Goal: Complete application form: Complete application form

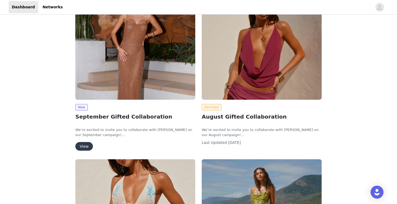
scroll to position [40, 0]
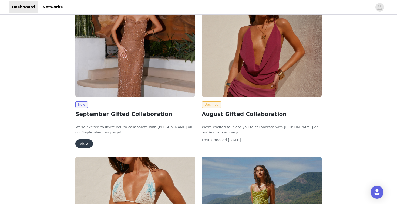
click at [85, 143] on button "View" at bounding box center [84, 143] width 18 height 9
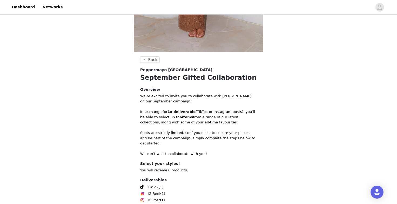
scroll to position [158, 0]
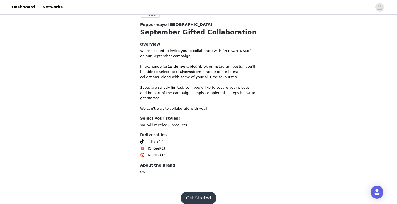
click at [203, 192] on button "Get Started" at bounding box center [198, 198] width 36 height 13
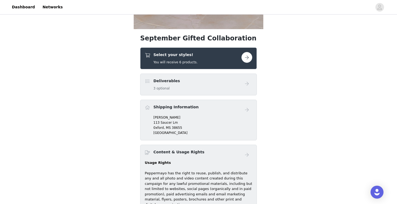
scroll to position [191, 0]
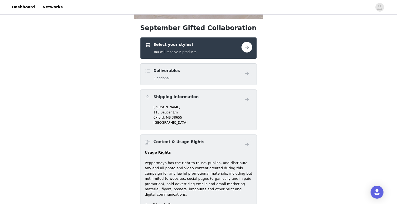
click at [244, 48] on button "button" at bounding box center [246, 47] width 11 height 11
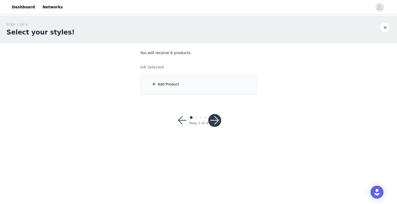
click at [187, 86] on div "Add Product" at bounding box center [198, 84] width 117 height 20
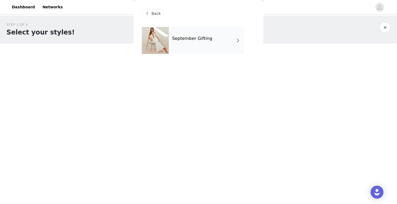
click at [223, 37] on div "September Gifting" at bounding box center [206, 40] width 75 height 27
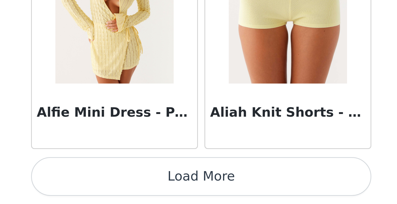
click at [142, 189] on button "Load More" at bounding box center [198, 195] width 113 height 13
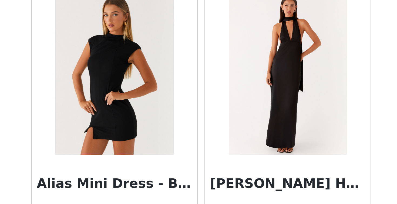
scroll to position [673, 0]
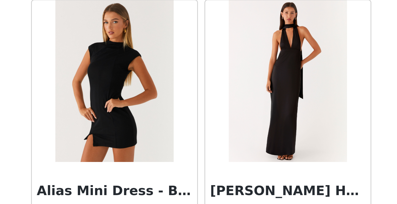
click at [150, 136] on img at bounding box center [169, 163] width 39 height 54
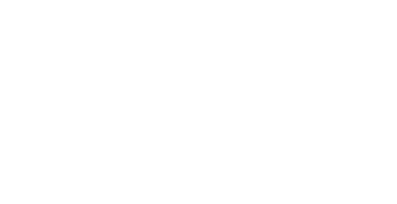
scroll to position [0, 0]
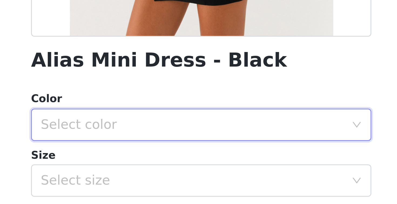
click at [145, 173] on div "Select color" at bounding box center [196, 178] width 103 height 10
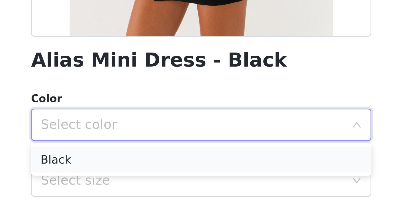
click at [142, 185] on li "Black" at bounding box center [198, 189] width 113 height 9
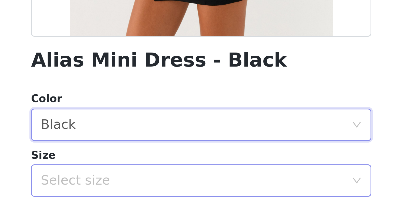
click at [145, 194] on div "Select size" at bounding box center [195, 196] width 101 height 5
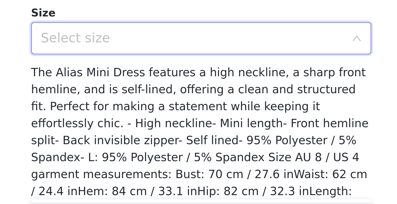
scroll to position [26, 0]
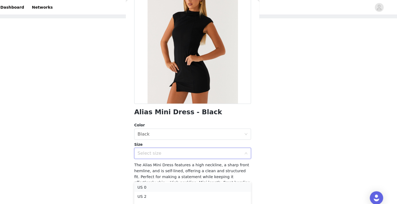
click at [147, 182] on li "US 0" at bounding box center [198, 182] width 113 height 9
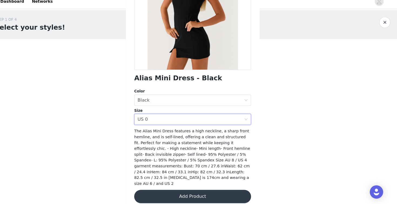
scroll to position [74, 0]
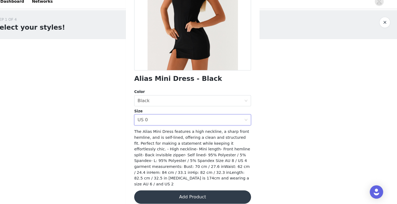
click at [162, 191] on button "Add Product" at bounding box center [198, 197] width 113 height 13
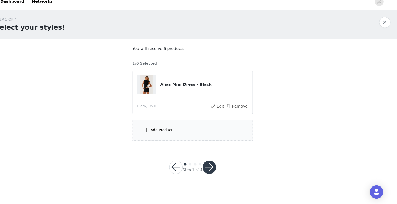
click at [161, 129] on div "Add Product" at bounding box center [198, 132] width 117 height 20
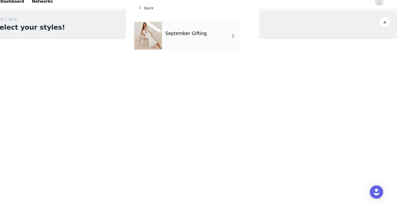
click at [207, 43] on div "September Gifting" at bounding box center [206, 40] width 75 height 27
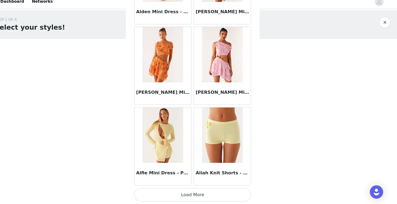
scroll to position [621, 0]
click at [179, 191] on button "Load More" at bounding box center [198, 195] width 113 height 13
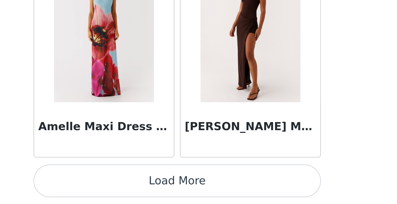
scroll to position [0, 0]
click at [142, 189] on button "Load More" at bounding box center [198, 195] width 113 height 13
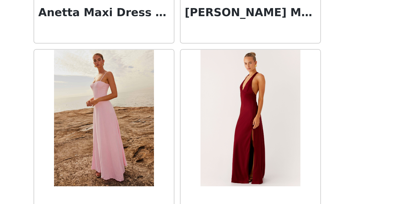
scroll to position [2092, 0]
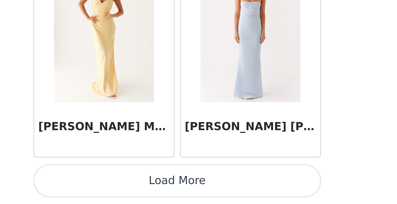
click at [142, 189] on button "Load More" at bounding box center [198, 195] width 113 height 13
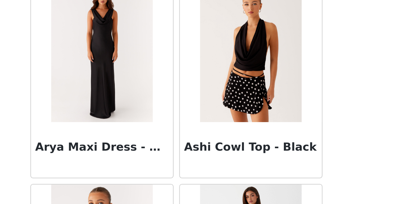
scroll to position [2491, 0]
click at [207, 118] on img at bounding box center [226, 145] width 39 height 54
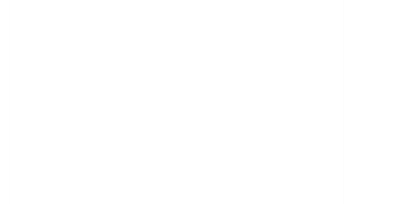
scroll to position [0, 0]
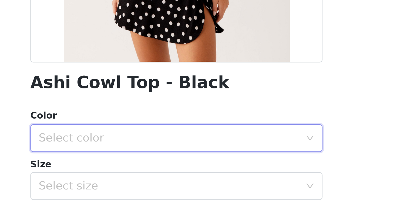
click at [145, 173] on div "Select color" at bounding box center [196, 178] width 103 height 10
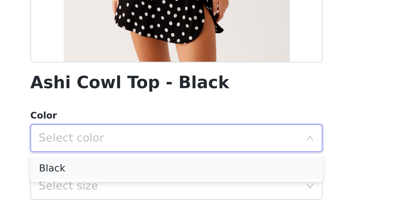
click at [142, 185] on li "Black" at bounding box center [198, 189] width 113 height 9
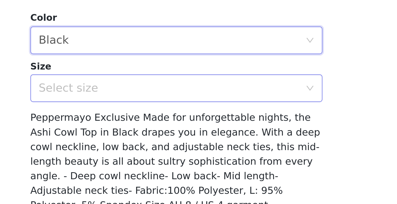
scroll to position [39, 0]
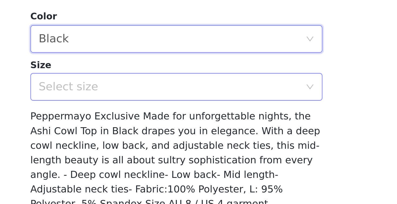
click at [145, 155] on div "Select size" at bounding box center [195, 157] width 101 height 5
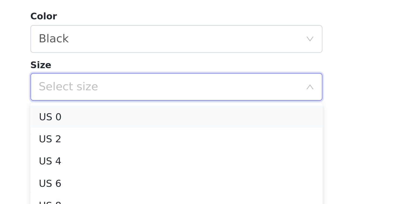
click at [142, 165] on li "US 0" at bounding box center [198, 169] width 113 height 9
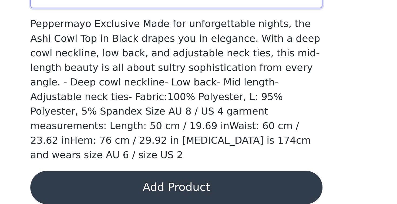
scroll to position [74, 0]
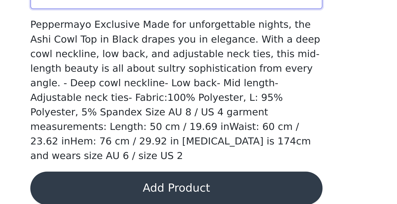
click at [142, 191] on button "Add Product" at bounding box center [198, 197] width 113 height 13
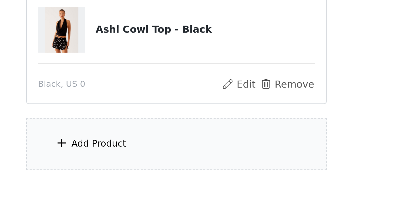
click at [140, 170] on div "Add Product" at bounding box center [198, 180] width 117 height 20
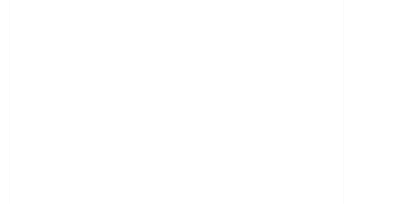
scroll to position [31, 0]
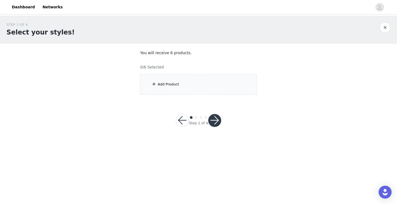
click at [184, 88] on div "Add Product" at bounding box center [198, 84] width 117 height 20
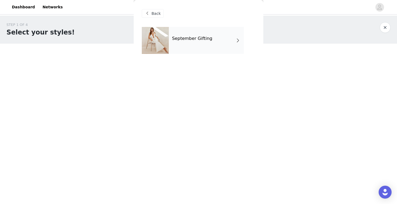
click at [222, 36] on div "September Gifting" at bounding box center [206, 40] width 75 height 27
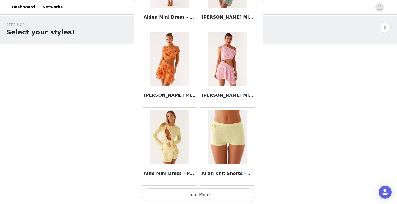
click at [199, 193] on button "Load More" at bounding box center [198, 195] width 113 height 13
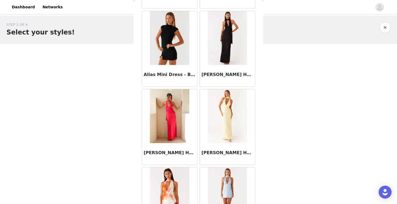
scroll to position [806, 0]
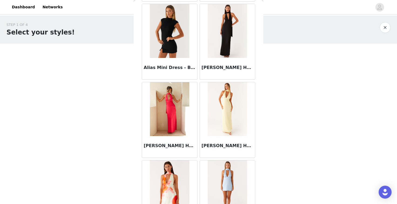
click at [173, 41] on img at bounding box center [169, 31] width 39 height 54
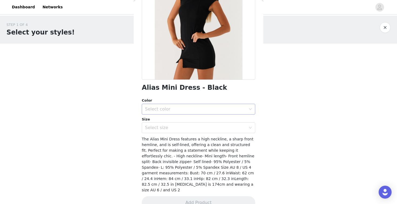
scroll to position [69, 0]
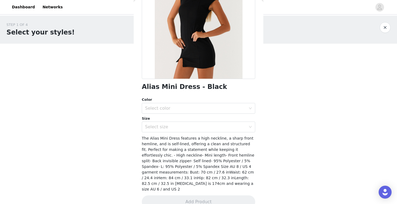
click at [216, 102] on div "Color Select color" at bounding box center [198, 105] width 113 height 17
click at [216, 107] on div "Select color" at bounding box center [195, 108] width 101 height 5
click at [215, 121] on li "Black" at bounding box center [198, 120] width 113 height 9
click at [216, 130] on div "Select size" at bounding box center [196, 127] width 103 height 10
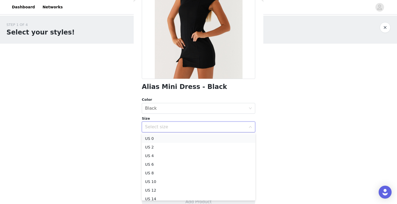
click at [210, 139] on li "US 0" at bounding box center [198, 138] width 113 height 9
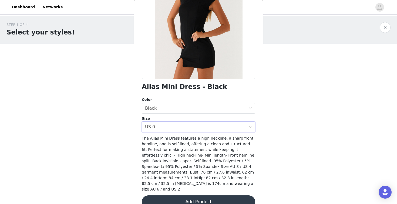
click at [199, 196] on button "Add Product" at bounding box center [198, 202] width 113 height 13
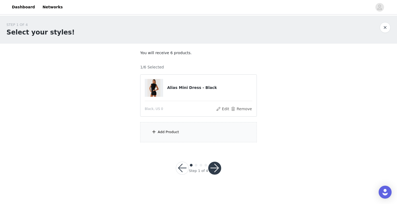
click at [194, 134] on div "Add Product" at bounding box center [198, 132] width 117 height 20
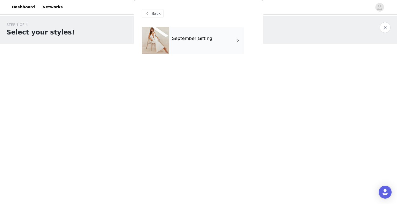
click at [224, 44] on div "September Gifting" at bounding box center [206, 40] width 75 height 27
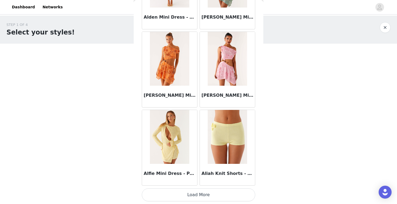
scroll to position [0, 0]
click at [210, 193] on button "Load More" at bounding box center [198, 195] width 113 height 13
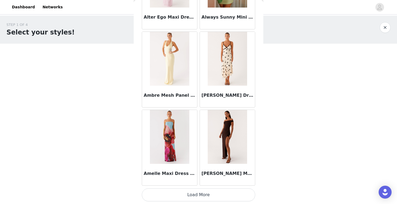
scroll to position [1404, 0]
click at [209, 194] on button "Load More" at bounding box center [198, 195] width 113 height 13
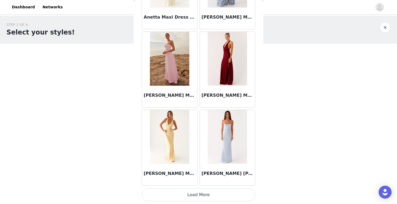
scroll to position [2186, 0]
click at [198, 197] on button "Load More" at bounding box center [198, 195] width 113 height 13
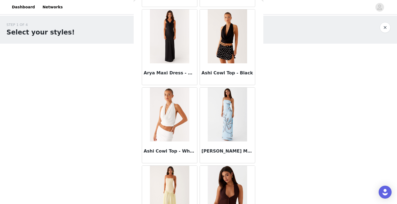
scroll to position [2555, 0]
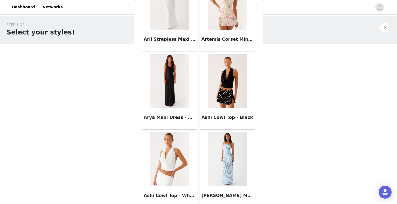
click at [225, 91] on img at bounding box center [226, 81] width 39 height 54
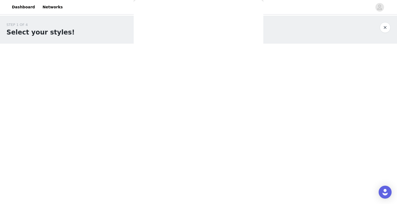
scroll to position [0, 0]
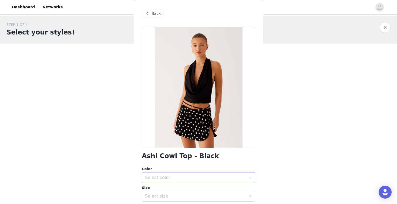
click at [166, 179] on div "Select color" at bounding box center [195, 177] width 101 height 5
click at [166, 191] on li "Black" at bounding box center [198, 189] width 113 height 9
click at [166, 196] on div "Select size" at bounding box center [195, 196] width 101 height 5
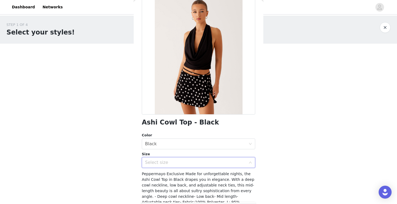
scroll to position [39, 0]
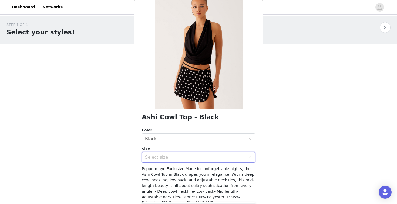
click at [176, 157] on div "Select size" at bounding box center [195, 157] width 101 height 5
click at [184, 157] on div "Select size" at bounding box center [195, 157] width 101 height 5
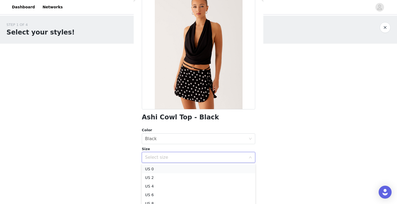
click at [185, 171] on li "US 0" at bounding box center [198, 169] width 113 height 9
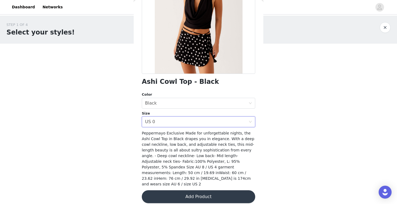
scroll to position [74, 0]
click at [190, 193] on button "Add Product" at bounding box center [198, 197] width 113 height 13
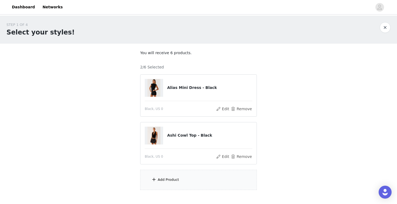
click at [169, 183] on div "Add Product" at bounding box center [198, 180] width 117 height 20
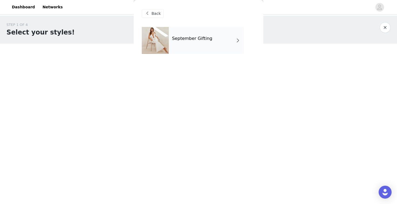
click at [214, 53] on div "September Gifting" at bounding box center [206, 40] width 75 height 27
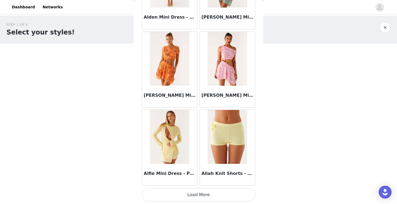
click at [190, 197] on button "Load More" at bounding box center [198, 195] width 113 height 13
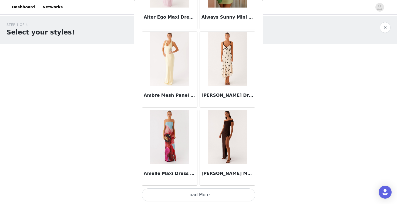
click at [197, 199] on button "Load More" at bounding box center [198, 195] width 113 height 13
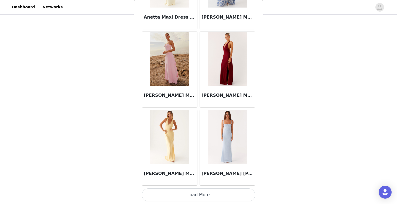
scroll to position [2186, 0]
click at [207, 199] on button "Load More" at bounding box center [198, 195] width 113 height 13
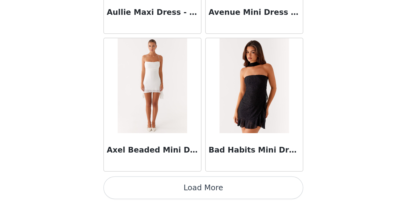
scroll to position [29, 0]
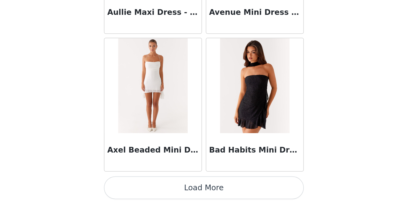
click at [142, 189] on button "Load More" at bounding box center [198, 195] width 113 height 13
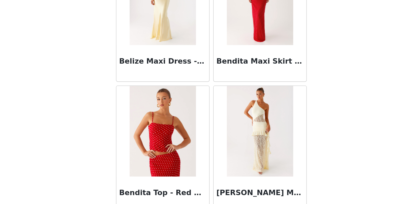
scroll to position [3552, 0]
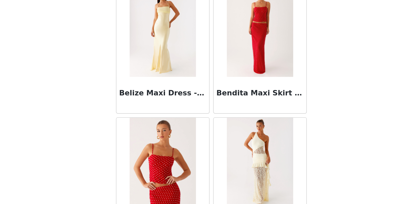
click at [207, 74] on img at bounding box center [226, 101] width 39 height 54
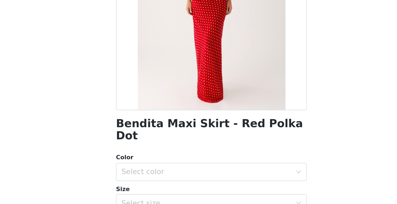
scroll to position [31, 0]
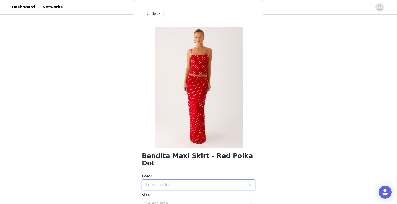
click at [181, 180] on div "Select color" at bounding box center [198, 185] width 113 height 11
click at [182, 191] on li "Red Polka Dot" at bounding box center [198, 189] width 113 height 9
click at [184, 201] on div "Select size" at bounding box center [195, 203] width 101 height 5
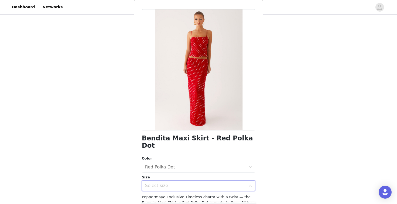
scroll to position [27, 0]
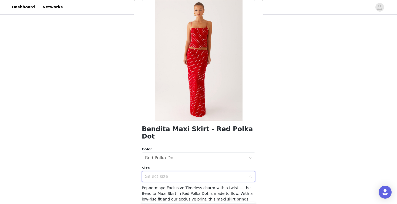
click at [191, 174] on div "Select size" at bounding box center [195, 176] width 101 height 5
click at [244, 174] on div "Select size" at bounding box center [195, 176] width 101 height 5
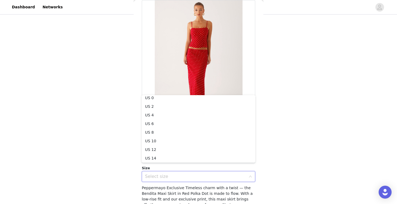
scroll to position [1, 0]
click at [167, 101] on li "US 0" at bounding box center [198, 99] width 113 height 9
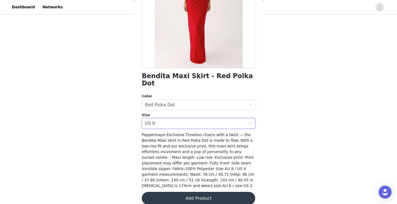
scroll to position [80, 0]
click at [187, 193] on button "Add Product" at bounding box center [198, 198] width 113 height 13
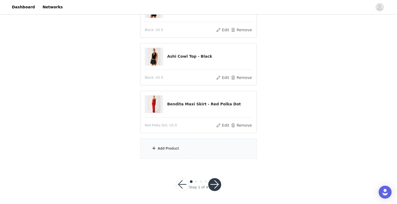
scroll to position [79, 0]
click at [171, 146] on div "Add Product" at bounding box center [168, 148] width 21 height 5
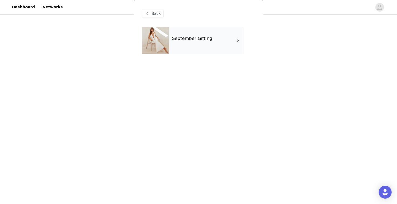
click at [208, 44] on div "September Gifting" at bounding box center [206, 40] width 75 height 27
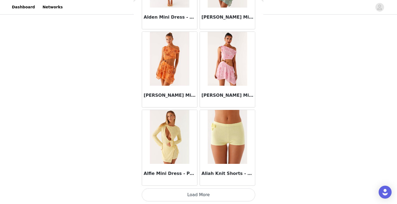
click at [197, 193] on button "Load More" at bounding box center [198, 195] width 113 height 13
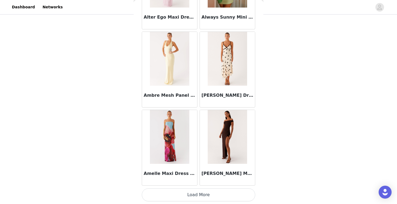
click at [205, 193] on button "Load More" at bounding box center [198, 195] width 113 height 13
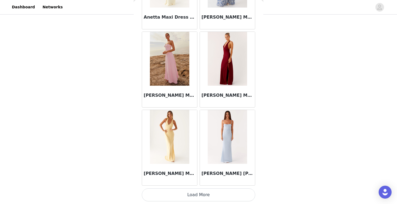
scroll to position [2186, 0]
click at [203, 192] on button "Load More" at bounding box center [198, 195] width 113 height 13
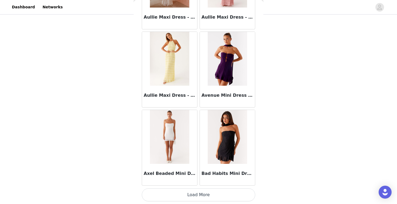
scroll to position [2968, 0]
click at [206, 198] on button "Load More" at bounding box center [198, 195] width 113 height 13
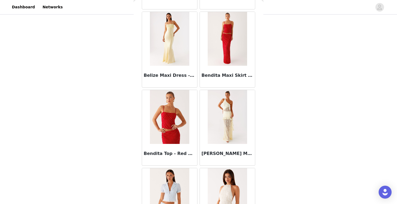
scroll to position [3615, 0]
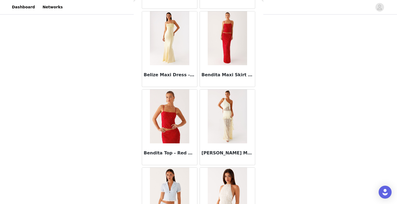
click at [181, 118] on img at bounding box center [169, 117] width 39 height 54
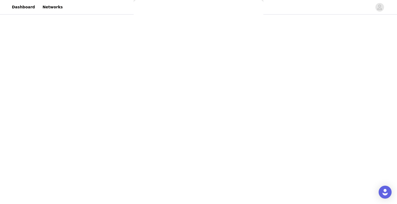
scroll to position [0, 0]
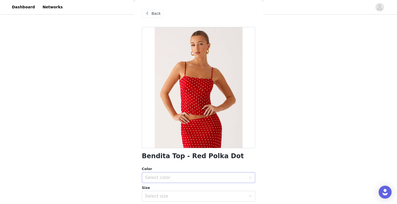
click at [174, 179] on div "Select color" at bounding box center [195, 177] width 101 height 5
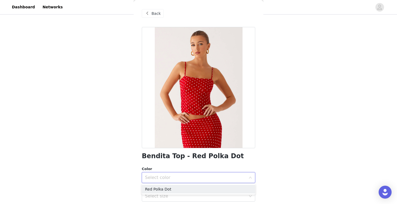
click at [156, 16] on span "Back" at bounding box center [155, 14] width 9 height 6
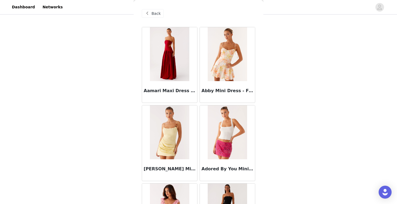
click at [152, 13] on span "Back" at bounding box center [155, 14] width 9 height 6
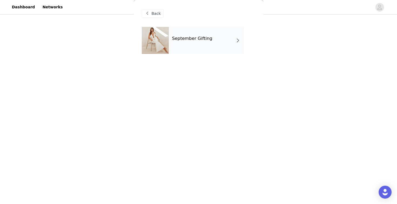
click at [191, 45] on div "September Gifting" at bounding box center [206, 40] width 75 height 27
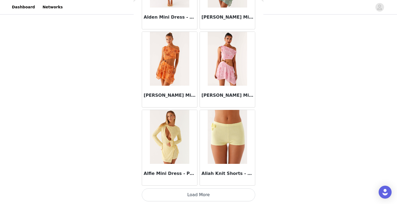
click at [191, 197] on button "Load More" at bounding box center [198, 195] width 113 height 13
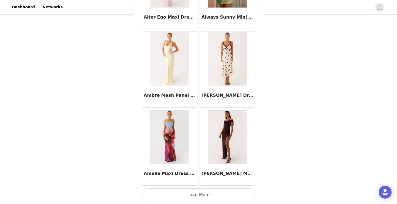
scroll to position [79, 0]
click at [195, 193] on button "Load More" at bounding box center [198, 195] width 113 height 13
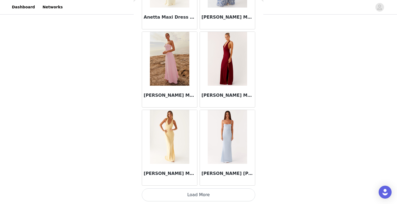
click at [208, 191] on button "Load More" at bounding box center [198, 195] width 113 height 13
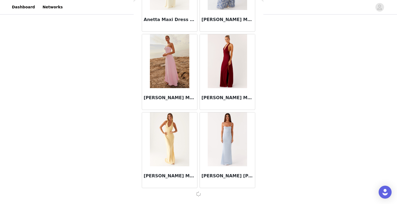
scroll to position [2184, 0]
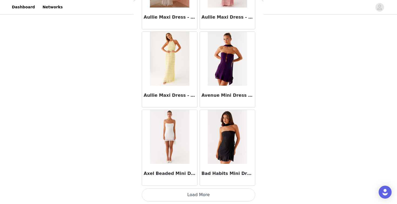
click at [198, 193] on button "Load More" at bounding box center [198, 195] width 113 height 13
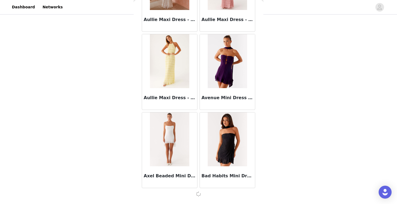
scroll to position [2966, 0]
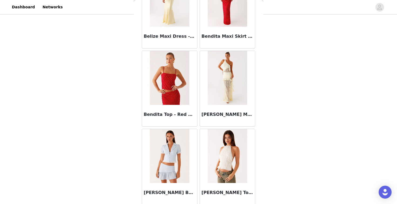
click at [228, 28] on div "Bendita Maxi Skirt - Red Polka Dot" at bounding box center [227, 38] width 55 height 22
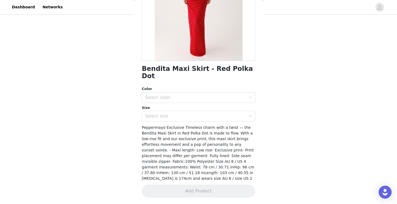
scroll to position [80, 0]
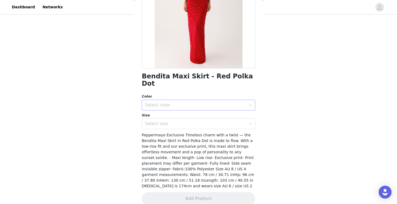
click at [221, 101] on div "Select color" at bounding box center [196, 105] width 103 height 10
click at [219, 112] on li "Red Polka Dot" at bounding box center [198, 109] width 113 height 9
click at [219, 121] on div "Select size" at bounding box center [195, 123] width 101 height 5
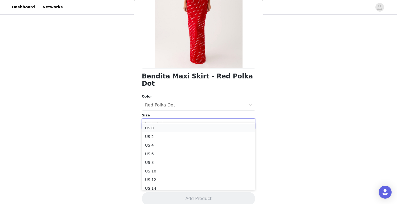
click at [210, 128] on li "US 0" at bounding box center [198, 128] width 113 height 9
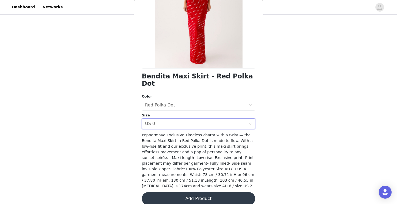
click at [203, 193] on button "Add Product" at bounding box center [198, 198] width 113 height 13
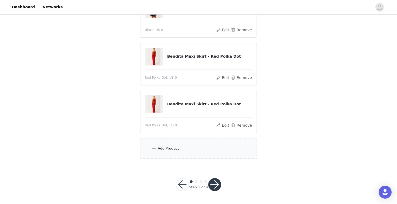
scroll to position [127, 0]
click at [233, 127] on button "Remove" at bounding box center [241, 125] width 22 height 6
click at [199, 150] on div "Add Product" at bounding box center [198, 149] width 117 height 20
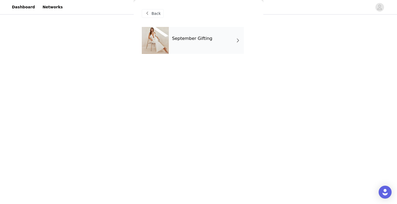
click at [219, 39] on div "September Gifting" at bounding box center [206, 40] width 75 height 27
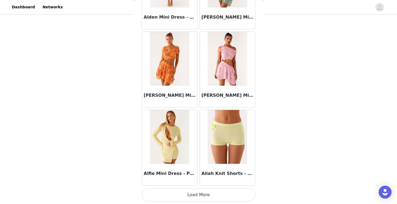
click at [193, 192] on button "Load More" at bounding box center [198, 195] width 113 height 13
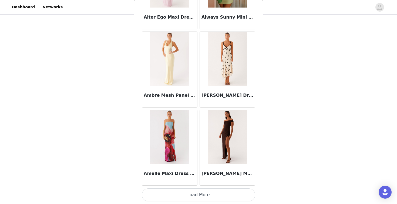
click at [207, 193] on button "Load More" at bounding box center [198, 195] width 113 height 13
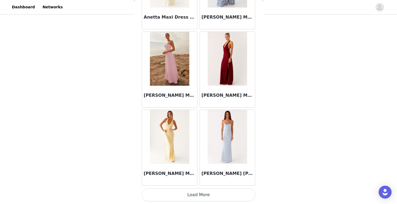
click at [198, 190] on button "Load More" at bounding box center [198, 195] width 113 height 13
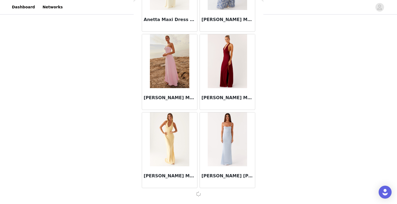
scroll to position [2184, 0]
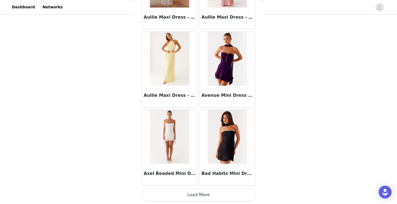
click at [206, 193] on button "Load More" at bounding box center [198, 195] width 113 height 13
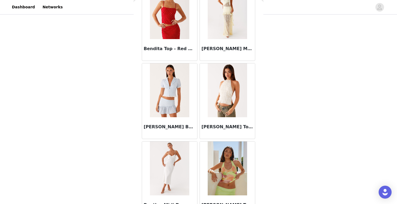
scroll to position [3714, 0]
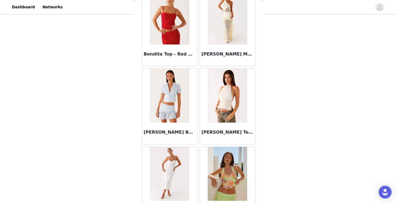
click at [177, 19] on img at bounding box center [169, 18] width 39 height 54
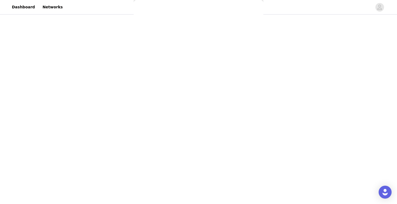
scroll to position [80, 0]
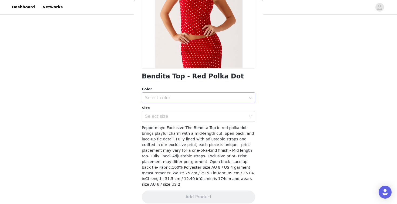
click at [237, 98] on div "Select color" at bounding box center [195, 97] width 101 height 5
click at [231, 109] on li "Red Polka Dot" at bounding box center [198, 109] width 113 height 9
click at [231, 118] on div "Select size" at bounding box center [195, 116] width 101 height 5
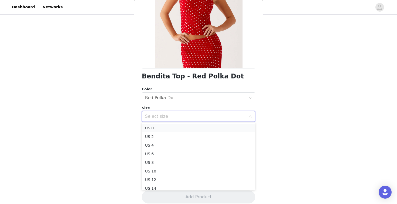
click at [225, 129] on li "US 0" at bounding box center [198, 128] width 113 height 9
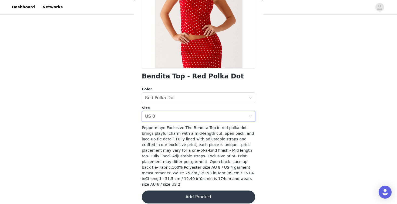
click at [188, 191] on button "Add Product" at bounding box center [198, 197] width 113 height 13
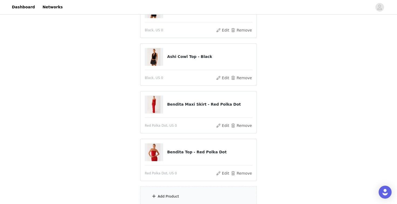
click at [178, 194] on div "Add Product" at bounding box center [198, 197] width 117 height 20
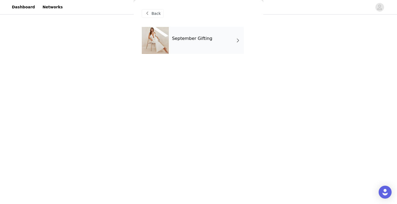
click at [232, 57] on div "September Gifting" at bounding box center [198, 44] width 113 height 35
click at [231, 49] on div "September Gifting" at bounding box center [206, 40] width 75 height 27
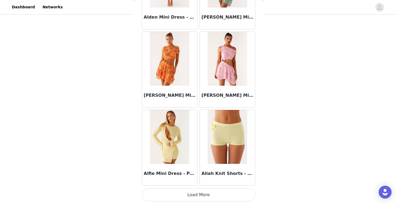
scroll to position [621, 0]
click at [198, 195] on button "Load More" at bounding box center [198, 195] width 113 height 13
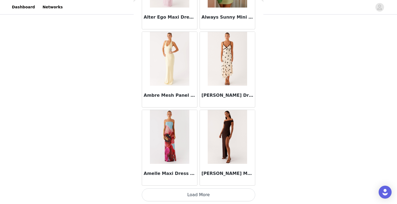
click at [202, 192] on button "Load More" at bounding box center [198, 195] width 113 height 13
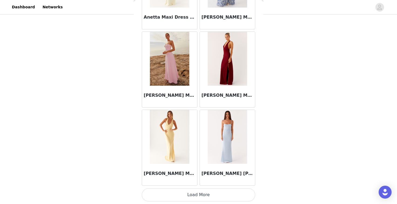
click at [204, 196] on button "Load More" at bounding box center [198, 195] width 113 height 13
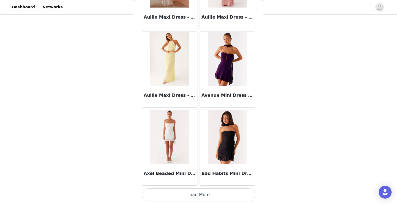
scroll to position [2968, 0]
click at [197, 193] on button "Load More" at bounding box center [198, 195] width 113 height 13
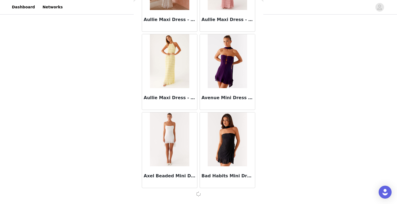
scroll to position [2966, 0]
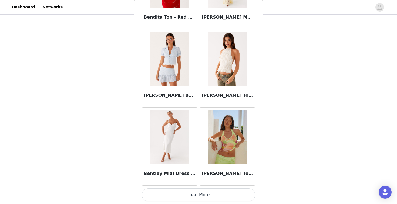
click at [203, 196] on button "Load More" at bounding box center [198, 195] width 113 height 13
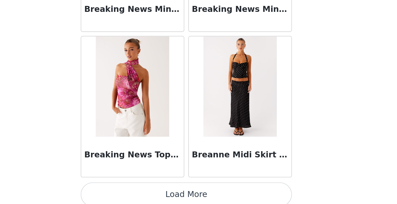
scroll to position [4531, 0]
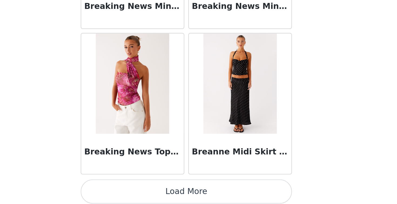
click at [142, 191] on button "Load More" at bounding box center [198, 197] width 113 height 13
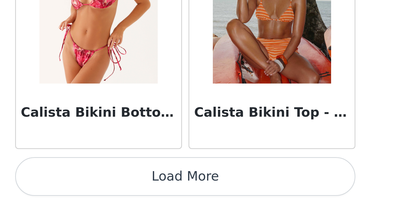
scroll to position [108, 0]
click at [142, 189] on button "Load More" at bounding box center [198, 195] width 113 height 13
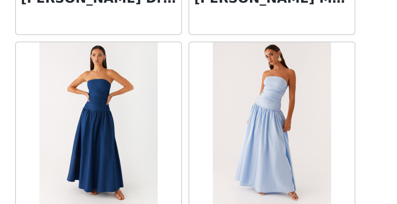
scroll to position [5750, 0]
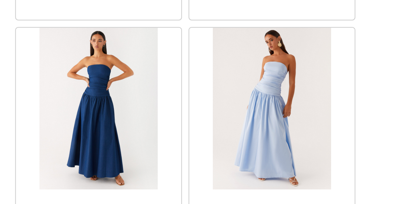
click at [150, 145] on img at bounding box center [169, 172] width 39 height 54
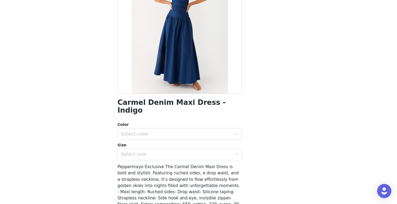
scroll to position [45, 0]
click at [145, 137] on div "Select color" at bounding box center [195, 139] width 101 height 5
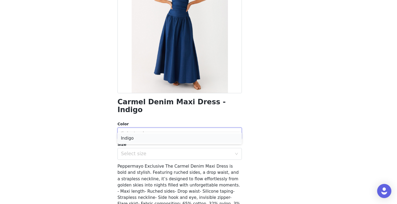
click at [145, 140] on li "Indigo" at bounding box center [198, 144] width 113 height 9
click at [145, 156] on div "Select size" at bounding box center [195, 158] width 101 height 5
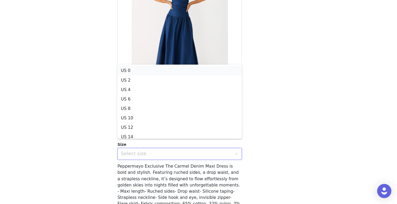
click at [142, 78] on li "US 0" at bounding box center [198, 82] width 113 height 9
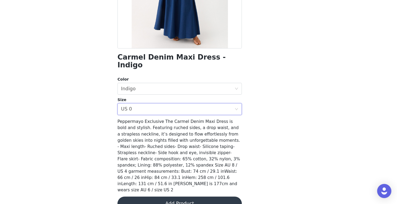
scroll to position [86, 0]
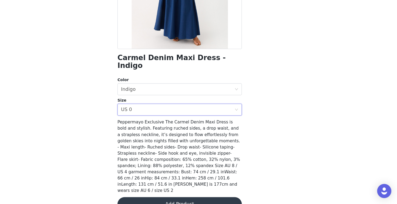
click at [162, 198] on button "Add Product" at bounding box center [198, 204] width 113 height 13
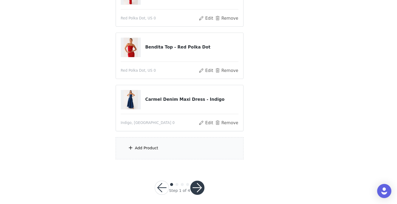
scroll to position [173, 0]
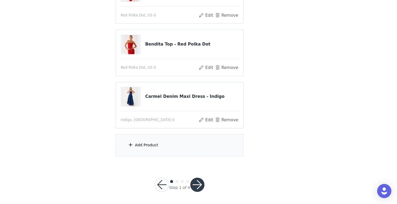
click at [156, 141] on div "Add Product" at bounding box center [198, 151] width 117 height 20
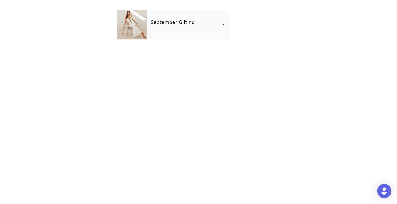
click at [203, 28] on div "September Gifting" at bounding box center [206, 40] width 75 height 27
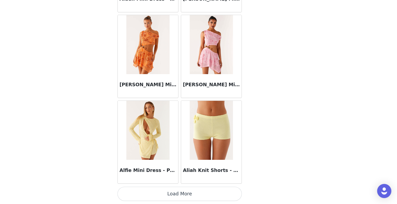
scroll to position [174, 0]
click at [161, 189] on button "Load More" at bounding box center [198, 195] width 113 height 13
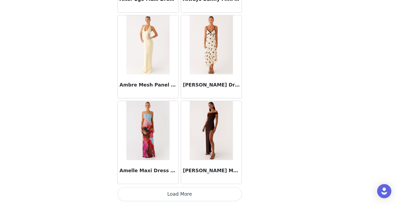
click at [164, 189] on button "Load More" at bounding box center [198, 195] width 113 height 13
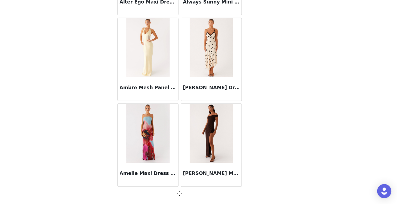
scroll to position [1401, 0]
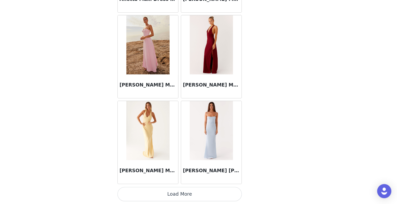
click at [159, 189] on button "Load More" at bounding box center [198, 195] width 113 height 13
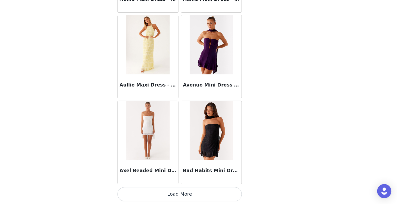
click at [165, 189] on button "Load More" at bounding box center [198, 195] width 113 height 13
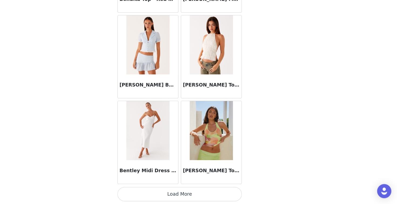
click at [171, 189] on button "Load More" at bounding box center [198, 195] width 113 height 13
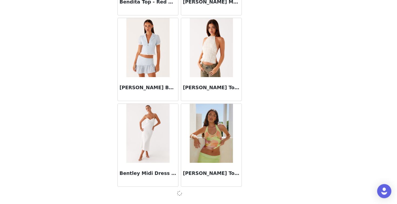
scroll to position [3748, 0]
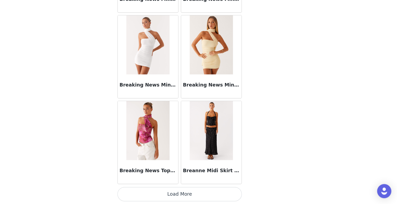
click at [168, 189] on button "Load More" at bounding box center [198, 195] width 113 height 13
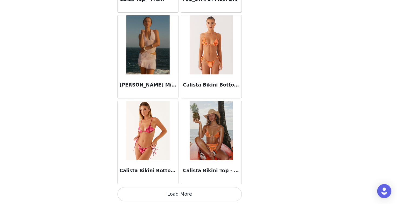
click at [163, 189] on button "Load More" at bounding box center [198, 195] width 113 height 13
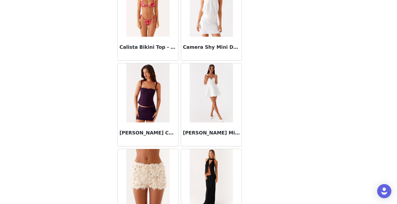
scroll to position [5540, 0]
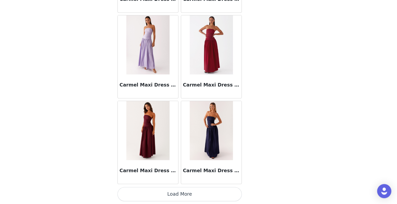
click at [165, 189] on button "Load More" at bounding box center [198, 195] width 113 height 13
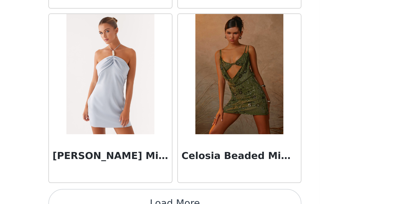
scroll to position [6880, 0]
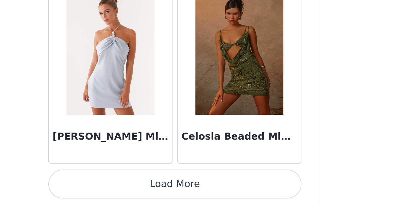
click at [142, 189] on button "Load More" at bounding box center [198, 195] width 113 height 13
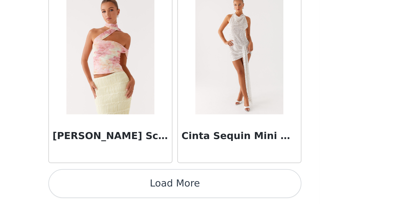
scroll to position [146, 0]
click at [142, 189] on button "Load More" at bounding box center [198, 195] width 113 height 13
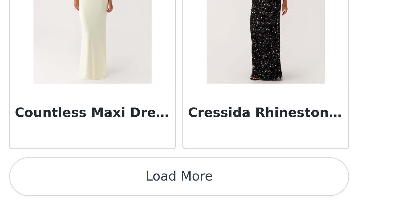
scroll to position [168, 0]
click at [142, 189] on button "Load More" at bounding box center [198, 195] width 113 height 13
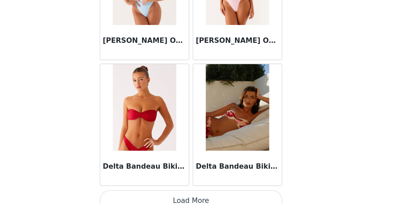
scroll to position [9222, 0]
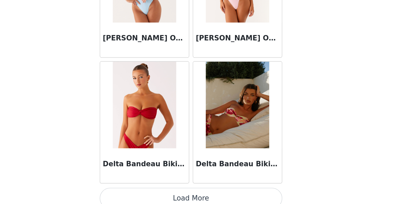
click at [142, 194] on button "Load More" at bounding box center [198, 200] width 113 height 13
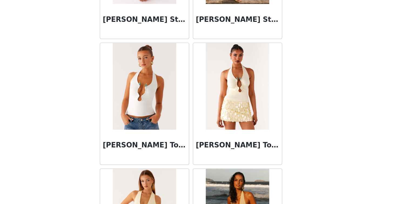
scroll to position [9781, 0]
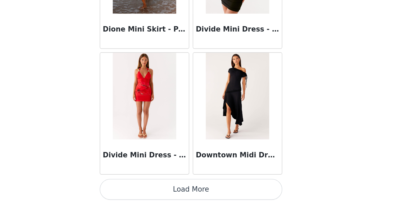
click at [142, 189] on button "Load More" at bounding box center [198, 195] width 113 height 13
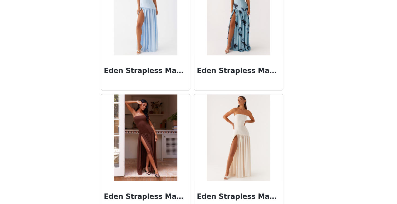
scroll to position [10610, 0]
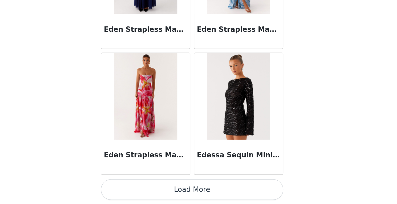
click at [142, 189] on button "Load More" at bounding box center [198, 195] width 113 height 13
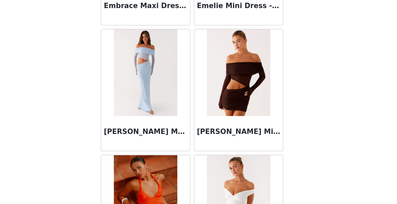
scroll to position [11514, 0]
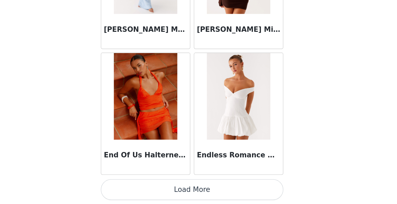
click at [142, 189] on button "Load More" at bounding box center [198, 195] width 113 height 13
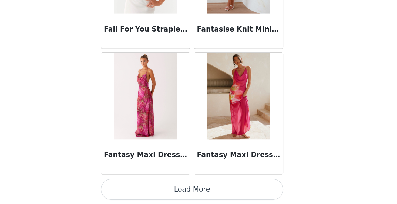
scroll to position [174, 0]
click at [142, 189] on button "Load More" at bounding box center [198, 195] width 113 height 13
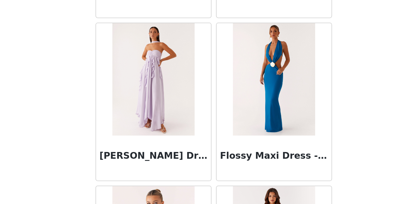
scroll to position [13061, 0]
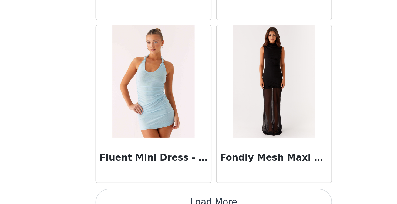
click at [142, 189] on button "Load More" at bounding box center [198, 195] width 113 height 13
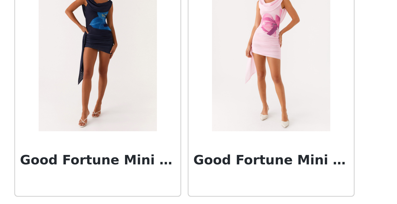
scroll to position [13922, 0]
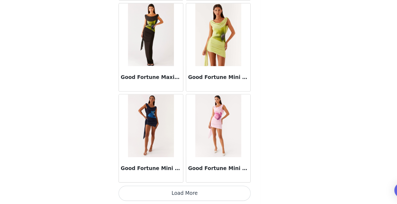
click at [157, 189] on button "Load More" at bounding box center [198, 195] width 113 height 13
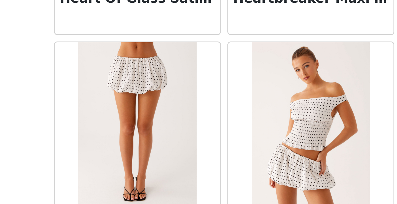
scroll to position [14586, 0]
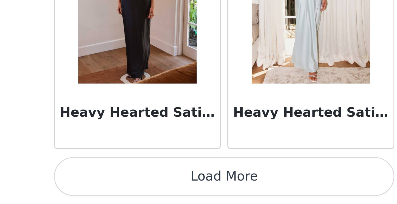
click at [142, 189] on button "Load More" at bounding box center [198, 195] width 113 height 13
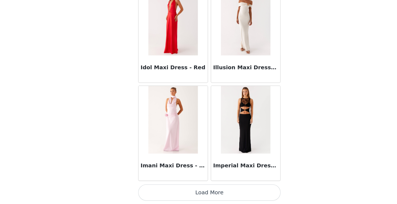
scroll to position [174, 0]
click at [167, 189] on button "Load More" at bounding box center [198, 195] width 113 height 13
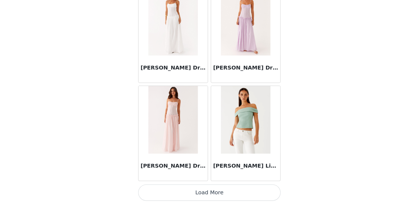
scroll to position [16269, 0]
click at [165, 189] on button "Load More" at bounding box center [198, 195] width 113 height 13
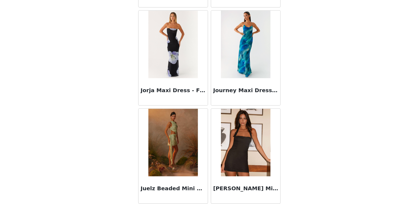
scroll to position [17039, 0]
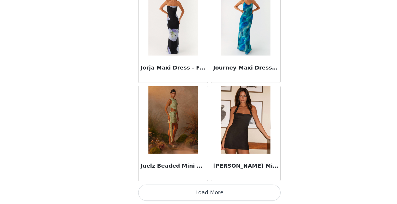
click at [166, 189] on button "Load More" at bounding box center [198, 195] width 113 height 13
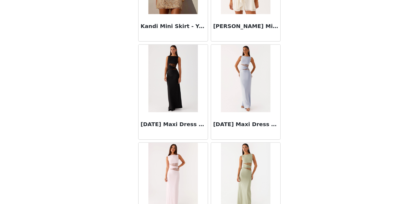
scroll to position [17833, 0]
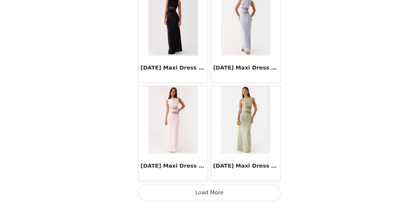
click at [169, 189] on button "Load More" at bounding box center [198, 195] width 113 height 13
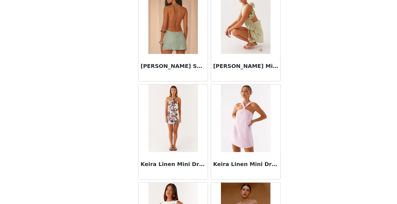
scroll to position [18345, 0]
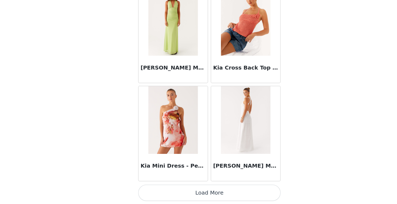
click at [167, 189] on button "Load More" at bounding box center [198, 195] width 113 height 13
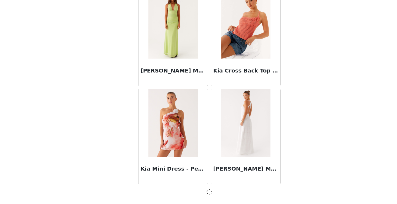
scroll to position [18613, 0]
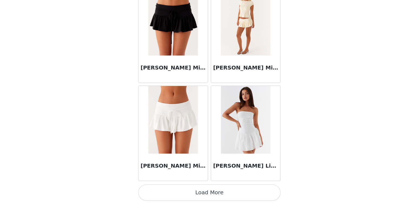
click at [168, 189] on button "Load More" at bounding box center [198, 195] width 113 height 13
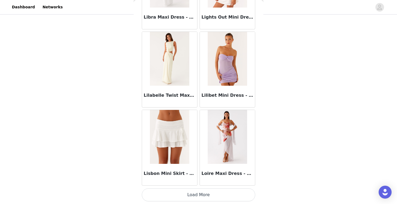
scroll to position [174, 0]
click at [191, 197] on button "Load More" at bounding box center [198, 195] width 113 height 13
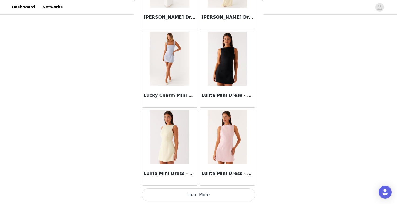
scroll to position [20963, 0]
click at [196, 191] on button "Load More" at bounding box center [198, 195] width 113 height 13
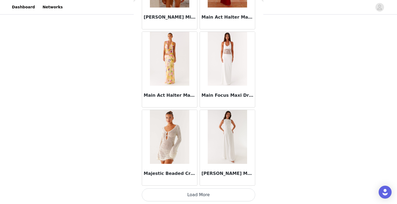
scroll to position [21745, 0]
click at [195, 195] on button "Load More" at bounding box center [198, 195] width 113 height 13
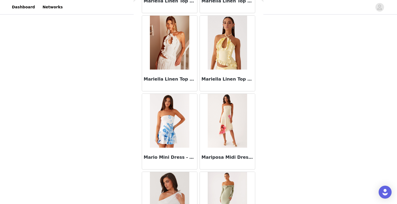
scroll to position [22512, 0]
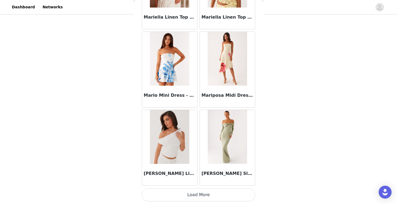
click at [199, 195] on button "Load More" at bounding box center [198, 195] width 113 height 13
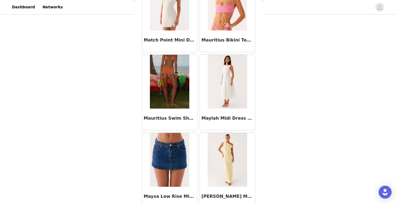
scroll to position [22932, 0]
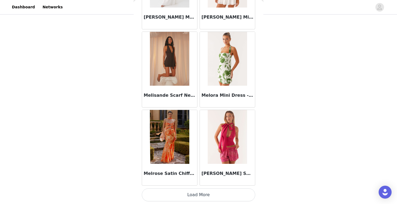
click at [200, 195] on button "Load More" at bounding box center [198, 195] width 113 height 13
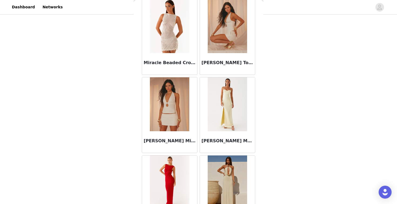
scroll to position [24083, 0]
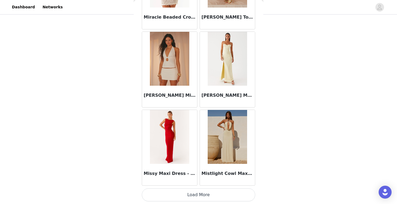
click at [199, 196] on button "Load More" at bounding box center [198, 195] width 113 height 13
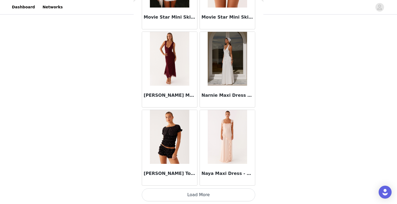
click at [204, 199] on button "Load More" at bounding box center [198, 195] width 113 height 13
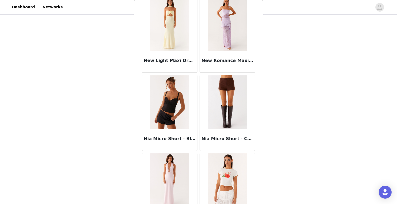
scroll to position [25158, 0]
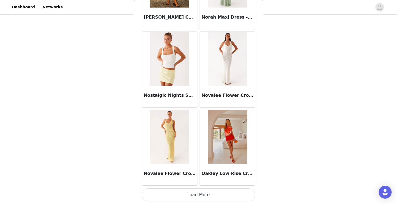
click at [196, 193] on button "Load More" at bounding box center [198, 195] width 113 height 13
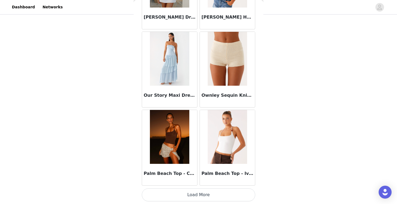
scroll to position [174, 0]
click at [200, 194] on button "Load More" at bounding box center [198, 195] width 113 height 13
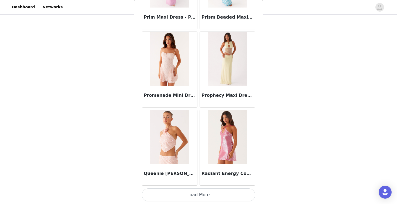
scroll to position [27222, 0]
click at [200, 194] on button "Load More" at bounding box center [198, 195] width 113 height 13
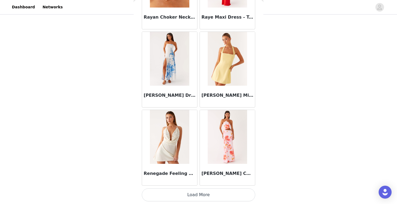
scroll to position [28004, 0]
click at [199, 190] on button "Load More" at bounding box center [198, 195] width 113 height 13
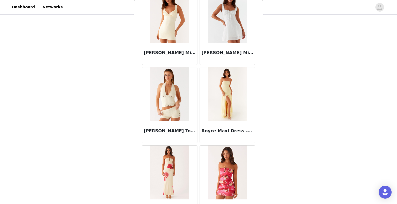
scroll to position [28674, 0]
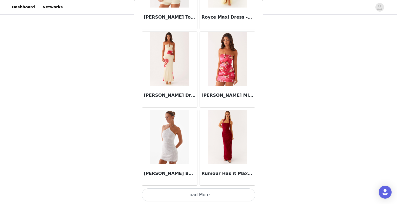
click at [199, 192] on button "Load More" at bounding box center [198, 195] width 113 height 13
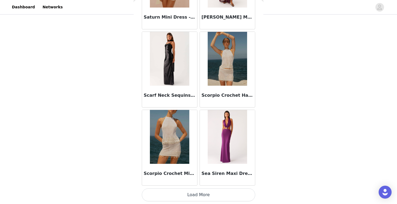
scroll to position [29569, 0]
click at [196, 197] on button "Load More" at bounding box center [198, 195] width 113 height 13
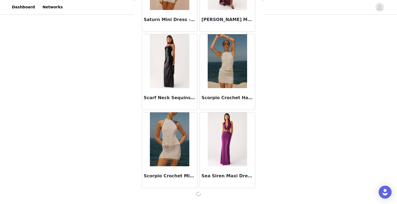
scroll to position [29566, 0]
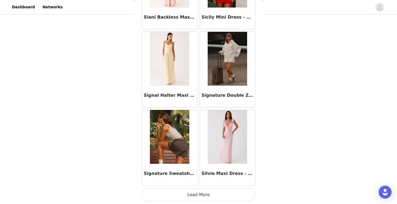
click at [206, 194] on button "Load More" at bounding box center [198, 195] width 113 height 13
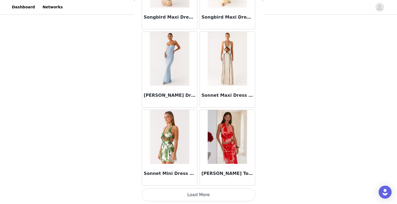
scroll to position [31134, 0]
click at [202, 196] on button "Load More" at bounding box center [198, 195] width 113 height 13
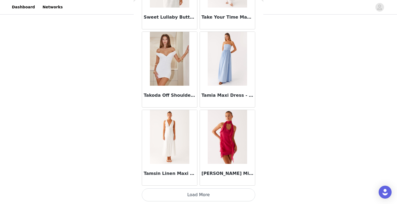
scroll to position [174, 0]
click at [204, 194] on button "Load More" at bounding box center [198, 195] width 113 height 13
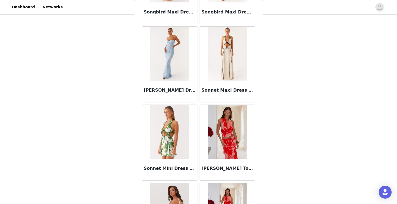
scroll to position [31156, 0]
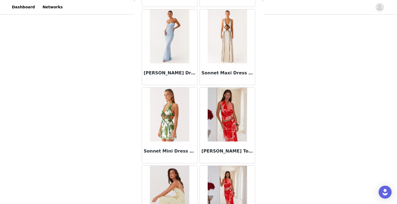
click at [164, 117] on img at bounding box center [169, 115] width 39 height 54
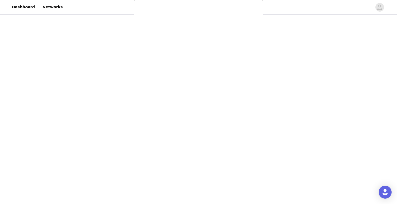
scroll to position [0, 0]
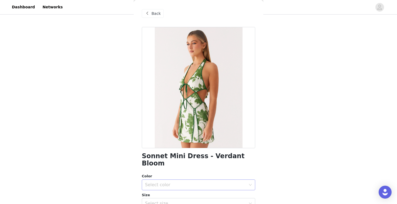
click at [174, 182] on div "Select color" at bounding box center [195, 184] width 101 height 5
click at [174, 190] on li "Verdant Bloom" at bounding box center [198, 189] width 113 height 9
click at [176, 199] on div "Select size" at bounding box center [196, 204] width 103 height 10
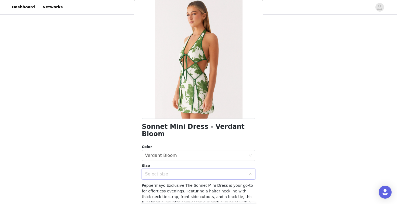
click at [175, 172] on div "Select size" at bounding box center [195, 174] width 101 height 5
click at [174, 172] on div "Select size" at bounding box center [195, 174] width 101 height 5
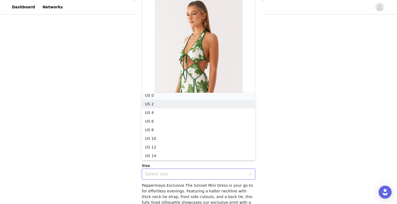
scroll to position [1, 0]
click at [182, 97] on li "US 0" at bounding box center [198, 97] width 113 height 9
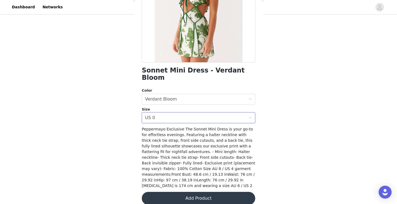
scroll to position [86, 0]
click at [201, 192] on button "Add Product" at bounding box center [198, 198] width 113 height 13
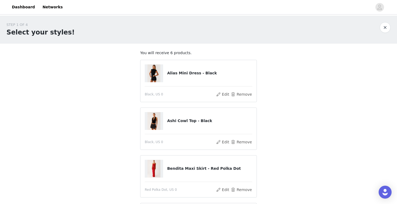
scroll to position [0, 0]
click at [240, 142] on button "Remove" at bounding box center [241, 142] width 22 height 6
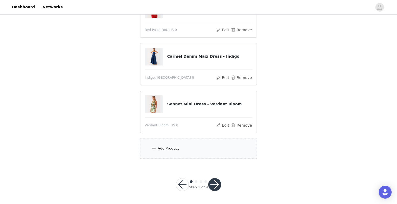
scroll to position [174, 0]
click at [191, 146] on div "Add Product" at bounding box center [198, 149] width 117 height 20
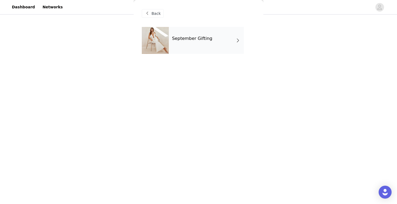
click at [216, 38] on div "September Gifting" at bounding box center [206, 40] width 75 height 27
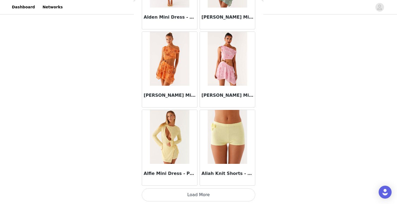
click at [208, 197] on button "Load More" at bounding box center [198, 195] width 113 height 13
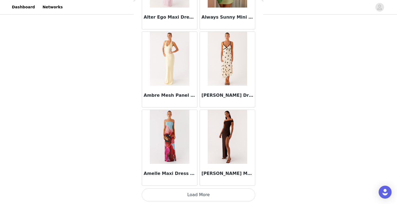
click at [198, 198] on button "Load More" at bounding box center [198, 195] width 113 height 13
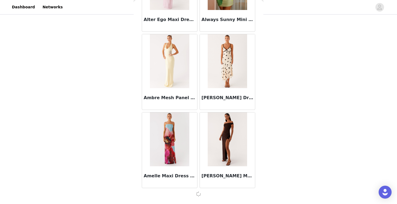
scroll to position [1401, 0]
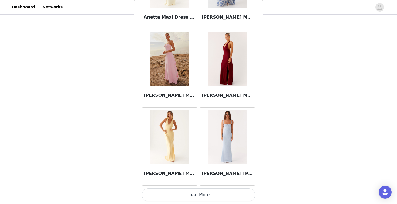
click at [202, 196] on button "Load More" at bounding box center [198, 195] width 113 height 13
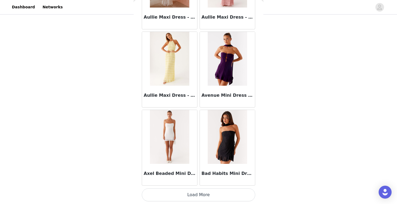
click at [200, 196] on button "Load More" at bounding box center [198, 195] width 113 height 13
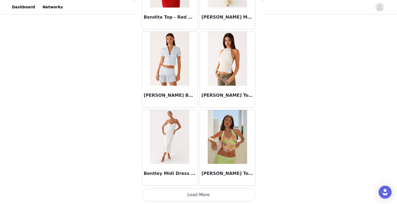
click at [199, 197] on button "Load More" at bounding box center [198, 195] width 113 height 13
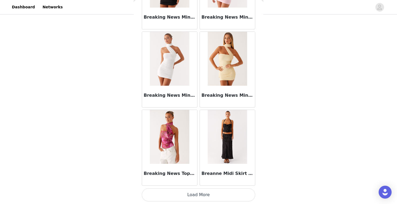
scroll to position [174, 0]
click at [198, 199] on button "Load More" at bounding box center [198, 195] width 113 height 13
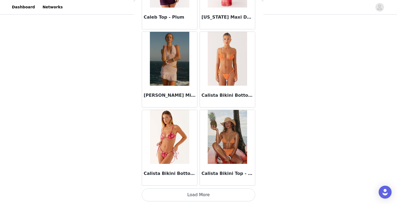
click at [197, 195] on button "Load More" at bounding box center [198, 195] width 113 height 13
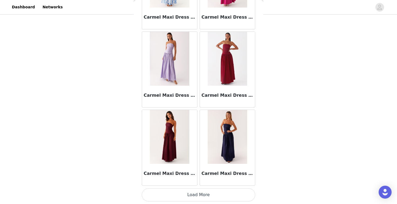
click at [201, 199] on button "Load More" at bounding box center [198, 195] width 113 height 13
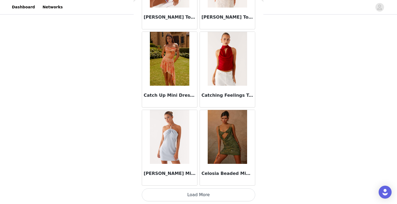
scroll to position [6880, 0]
click at [196, 195] on button "Load More" at bounding box center [198, 195] width 113 height 13
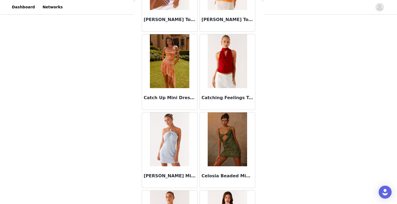
scroll to position [174, 0]
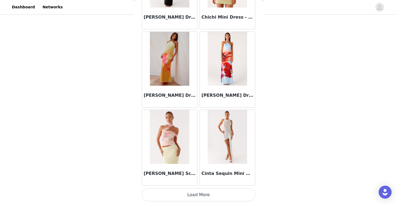
click at [200, 194] on button "Load More" at bounding box center [198, 195] width 113 height 13
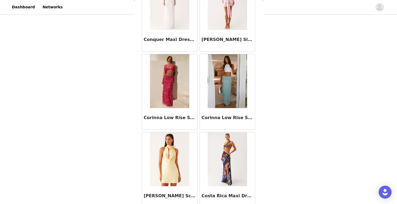
scroll to position [8347, 0]
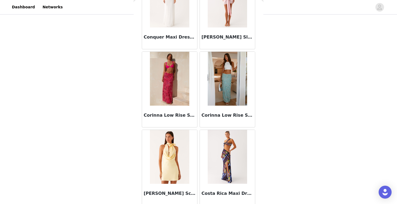
click at [231, 35] on h3 "Consie Long Sleeve Mini Dress - Pink" at bounding box center [227, 37] width 52 height 6
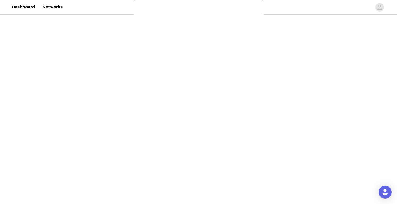
scroll to position [0, 0]
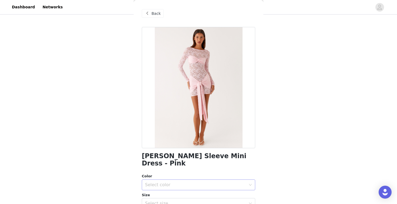
click at [207, 182] on div "Select color" at bounding box center [195, 184] width 101 height 5
click at [203, 190] on li "Pink" at bounding box center [198, 189] width 113 height 9
click at [203, 201] on div "Select size" at bounding box center [195, 203] width 101 height 5
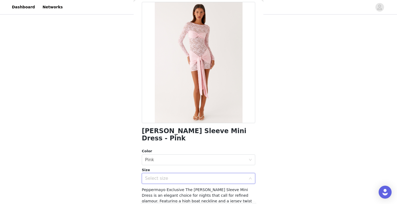
scroll to position [31, 0]
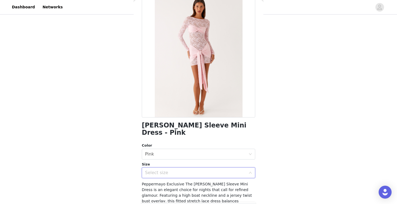
click at [213, 168] on div "Select size" at bounding box center [196, 173] width 103 height 10
click at [210, 170] on div "Select size" at bounding box center [195, 172] width 101 height 5
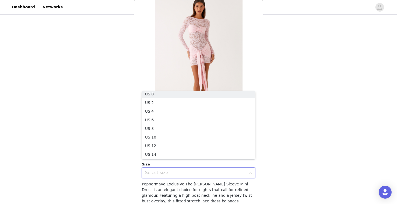
scroll to position [1, 0]
click at [173, 96] on li "US 0" at bounding box center [198, 95] width 113 height 9
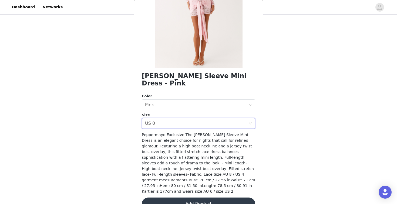
scroll to position [80, 0]
click at [193, 198] on button "Add Product" at bounding box center [198, 204] width 113 height 13
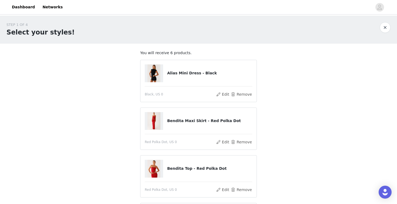
scroll to position [0, 0]
click at [237, 96] on button "Remove" at bounding box center [241, 94] width 22 height 6
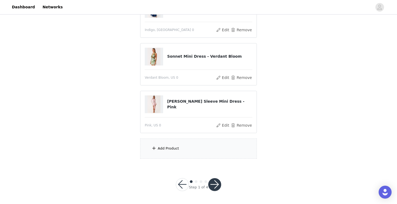
scroll to position [174, 0]
click at [186, 146] on div "Add Product" at bounding box center [198, 149] width 117 height 20
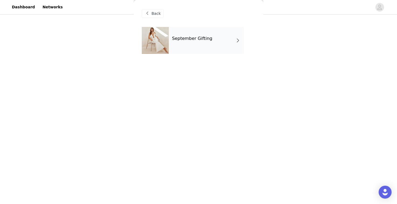
click at [226, 51] on div "September Gifting" at bounding box center [206, 40] width 75 height 27
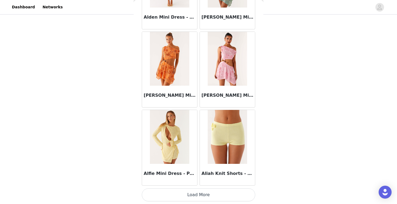
click at [208, 199] on button "Load More" at bounding box center [198, 195] width 113 height 13
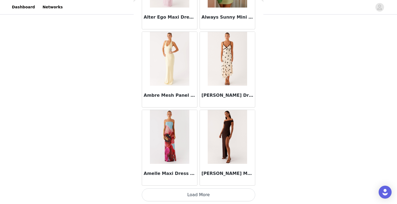
click at [195, 193] on button "Load More" at bounding box center [198, 195] width 113 height 13
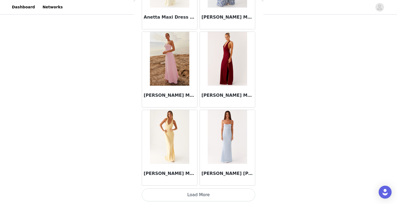
click at [191, 201] on button "Load More" at bounding box center [198, 195] width 113 height 13
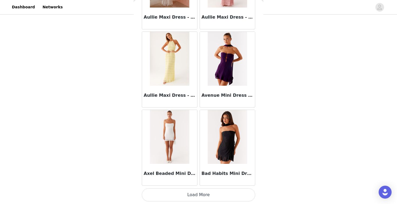
click at [208, 193] on button "Load More" at bounding box center [198, 195] width 113 height 13
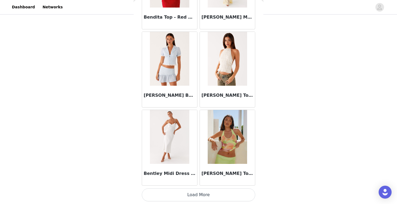
click at [205, 197] on button "Load More" at bounding box center [198, 195] width 113 height 13
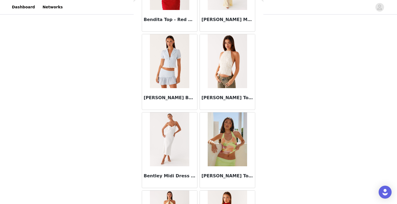
scroll to position [174, 0]
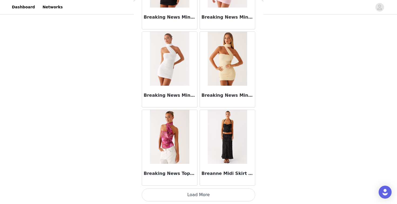
click at [193, 193] on button "Load More" at bounding box center [198, 195] width 113 height 13
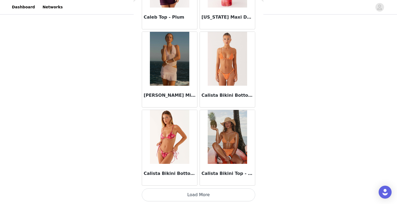
click at [204, 191] on button "Load More" at bounding box center [198, 195] width 113 height 13
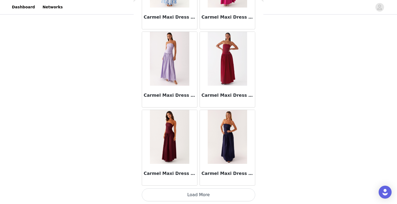
click at [204, 191] on button "Load More" at bounding box center [198, 195] width 113 height 13
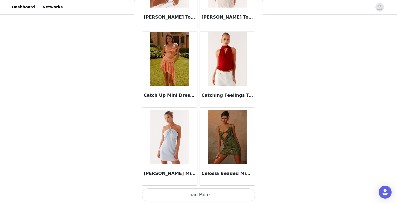
click at [203, 195] on button "Load More" at bounding box center [198, 195] width 113 height 13
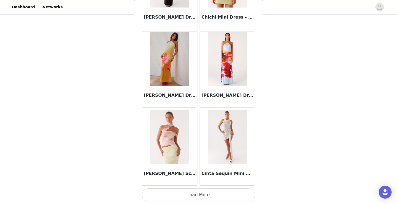
click at [203, 195] on button "Load More" at bounding box center [198, 195] width 113 height 13
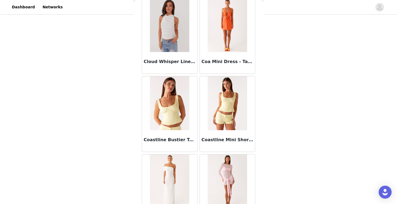
scroll to position [8166, 0]
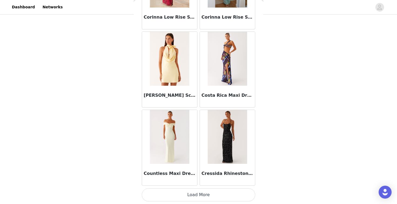
click at [196, 198] on button "Load More" at bounding box center [198, 195] width 113 height 13
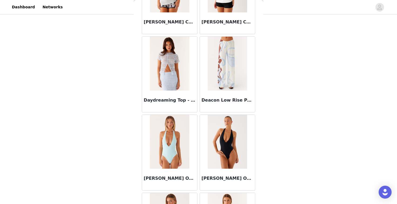
scroll to position [9079, 0]
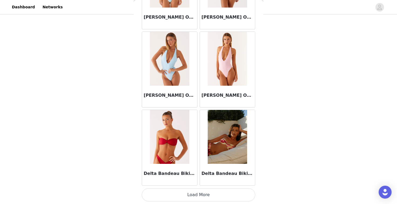
click at [199, 192] on button "Load More" at bounding box center [198, 195] width 113 height 13
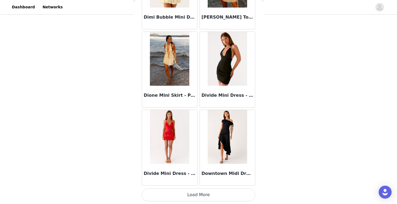
scroll to position [10010, 0]
click at [201, 200] on button "Load More" at bounding box center [198, 195] width 113 height 13
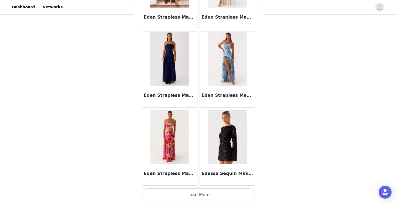
scroll to position [174, 0]
click at [199, 198] on button "Load More" at bounding box center [198, 195] width 113 height 13
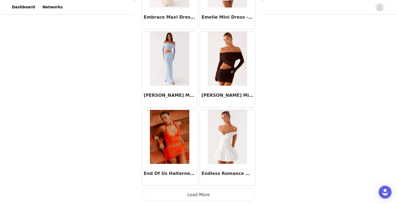
scroll to position [11574, 0]
click at [200, 197] on button "Load More" at bounding box center [198, 195] width 113 height 13
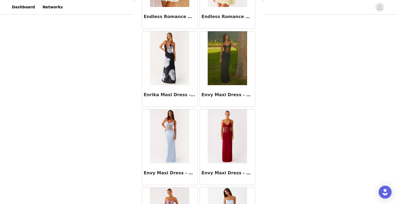
scroll to position [11811, 0]
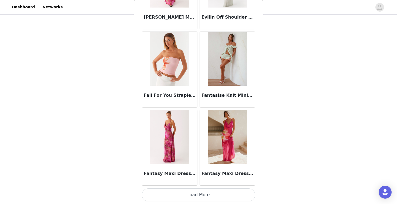
click at [199, 196] on button "Load More" at bounding box center [198, 195] width 113 height 13
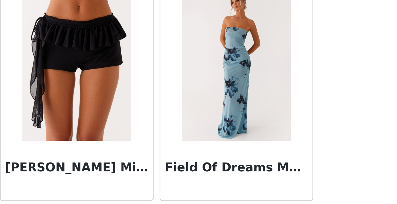
scroll to position [174, 0]
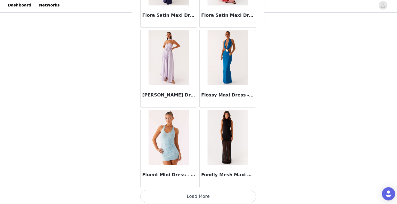
click at [204, 196] on button "Load More" at bounding box center [198, 195] width 113 height 13
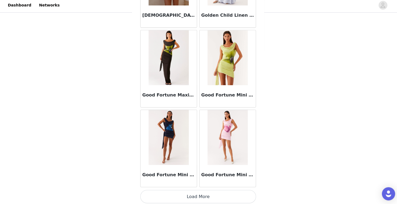
click at [196, 193] on button "Load More" at bounding box center [198, 195] width 113 height 13
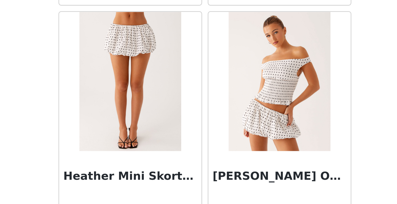
scroll to position [174, 0]
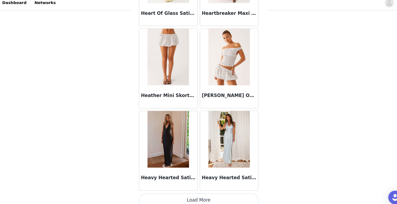
click at [182, 189] on button "Load More" at bounding box center [198, 195] width 113 height 13
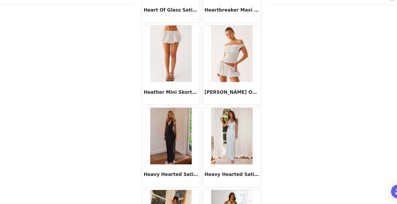
scroll to position [174, 0]
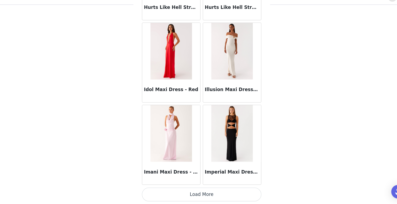
click at [197, 189] on button "Load More" at bounding box center [198, 195] width 113 height 13
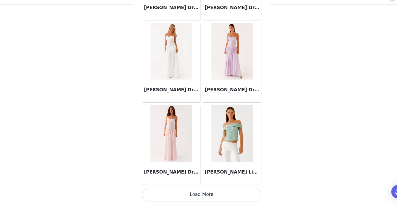
click at [190, 189] on button "Load More" at bounding box center [198, 195] width 113 height 13
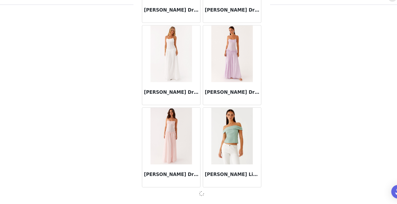
scroll to position [16266, 0]
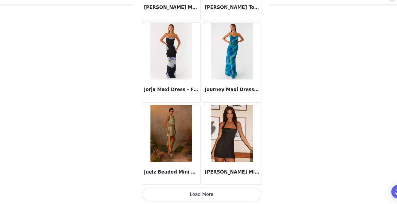
click at [197, 189] on button "Load More" at bounding box center [198, 195] width 113 height 13
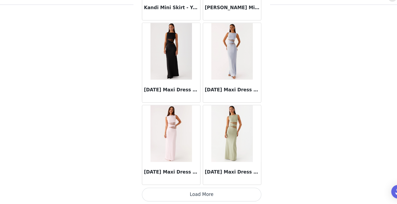
click at [196, 189] on button "Load More" at bounding box center [198, 195] width 113 height 13
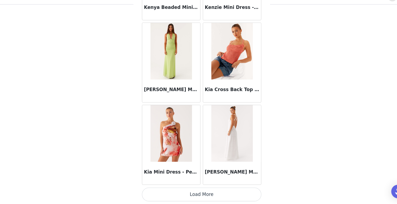
scroll to position [174, 0]
click at [187, 189] on button "Load More" at bounding box center [198, 195] width 113 height 13
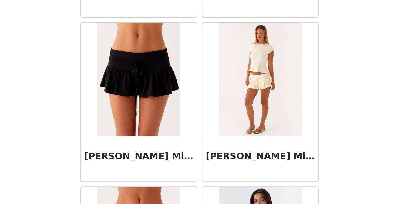
scroll to position [174, 0]
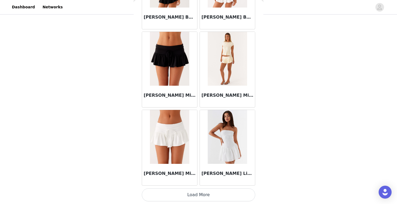
click at [204, 193] on button "Load More" at bounding box center [198, 195] width 113 height 13
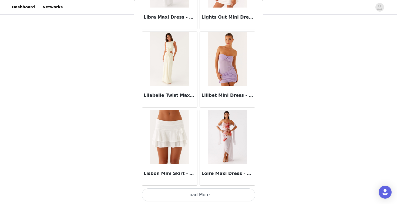
scroll to position [20180, 0]
click at [197, 193] on button "Load More" at bounding box center [198, 195] width 113 height 13
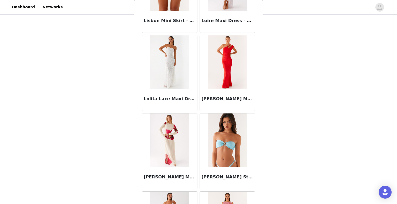
scroll to position [20334, 0]
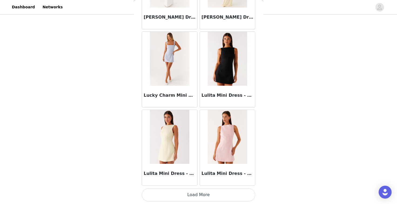
click at [192, 194] on button "Load More" at bounding box center [198, 195] width 113 height 13
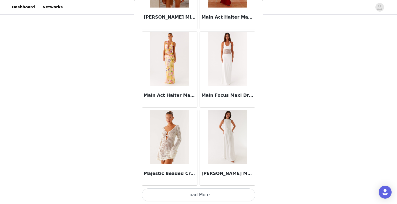
scroll to position [21745, 0]
click at [197, 195] on button "Load More" at bounding box center [198, 195] width 113 height 13
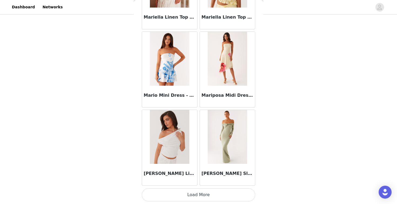
scroll to position [174, 0]
click at [198, 192] on button "Load More" at bounding box center [198, 195] width 113 height 13
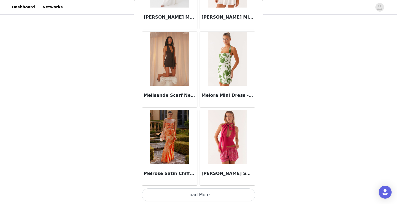
scroll to position [23310, 0]
click at [194, 195] on button "Load More" at bounding box center [198, 195] width 113 height 13
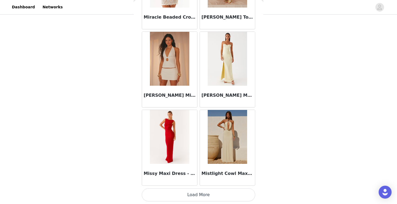
scroll to position [174, 0]
click at [197, 193] on button "Load More" at bounding box center [198, 195] width 113 height 13
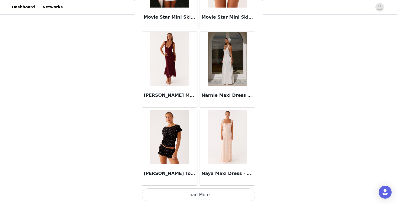
click at [198, 193] on button "Load More" at bounding box center [198, 195] width 113 height 13
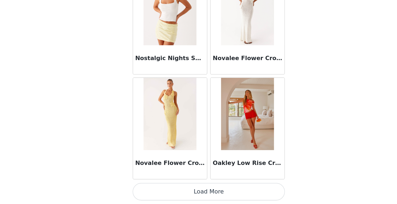
click at [155, 189] on button "Load More" at bounding box center [198, 195] width 113 height 13
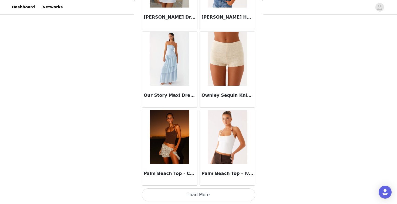
scroll to position [26439, 0]
click at [194, 195] on button "Load More" at bounding box center [198, 195] width 113 height 13
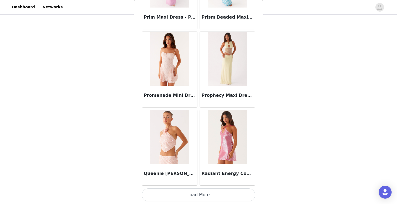
scroll to position [27222, 0]
click at [197, 194] on button "Load More" at bounding box center [198, 195] width 113 height 13
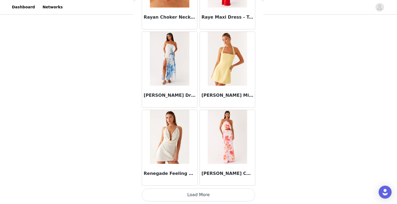
scroll to position [174, 0]
click at [199, 197] on button "Load More" at bounding box center [198, 195] width 113 height 13
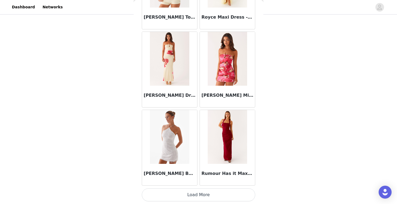
click at [194, 194] on button "Load More" at bounding box center [198, 195] width 113 height 13
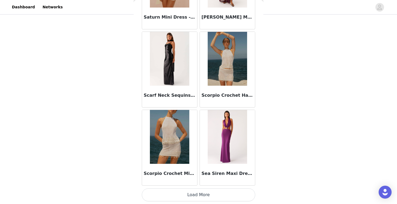
click at [196, 192] on button "Load More" at bounding box center [198, 195] width 113 height 13
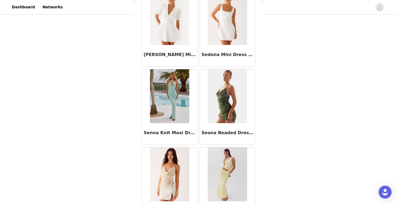
scroll to position [29846, 0]
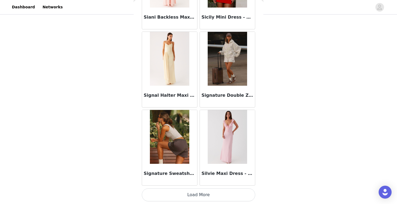
click at [199, 195] on button "Load More" at bounding box center [198, 195] width 113 height 13
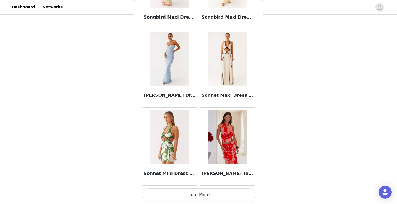
click at [200, 193] on button "Load More" at bounding box center [198, 195] width 113 height 13
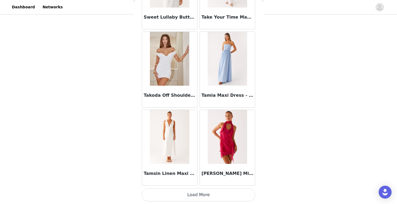
scroll to position [31916, 0]
click at [199, 195] on button "Load More" at bounding box center [198, 195] width 113 height 13
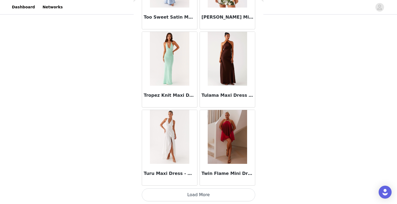
scroll to position [174, 0]
click at [194, 195] on button "Load More" at bounding box center [198, 195] width 113 height 13
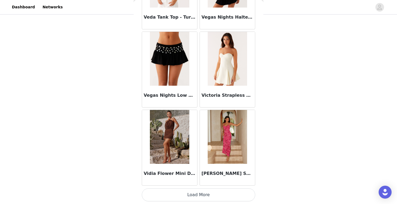
scroll to position [33481, 0]
click at [199, 195] on button "Load More" at bounding box center [198, 195] width 113 height 13
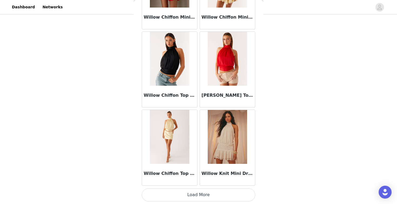
scroll to position [174, 0]
click at [197, 192] on button "Load More" at bounding box center [198, 195] width 113 height 13
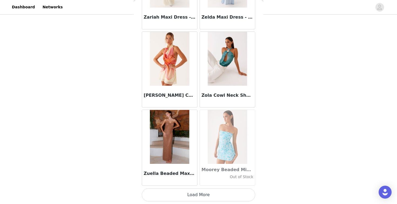
click at [201, 197] on button "Load More" at bounding box center [198, 195] width 113 height 13
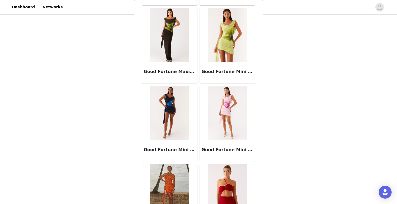
scroll to position [14070, 0]
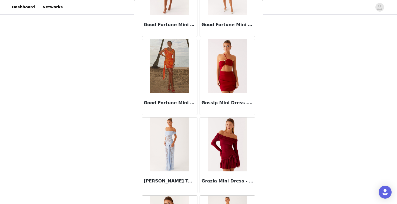
click at [174, 82] on img at bounding box center [169, 66] width 39 height 54
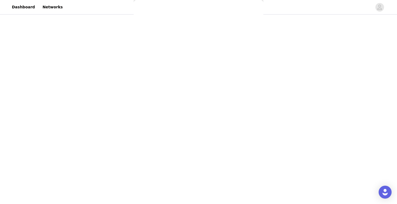
scroll to position [104, 0]
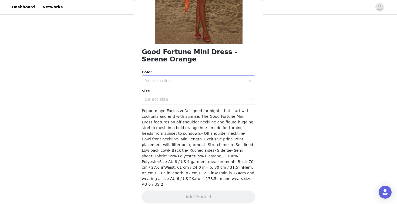
click at [189, 82] on div "Select color" at bounding box center [195, 80] width 101 height 5
click at [191, 91] on li "Serene Orange" at bounding box center [198, 92] width 113 height 9
click at [191, 97] on div "Select size" at bounding box center [195, 99] width 101 height 5
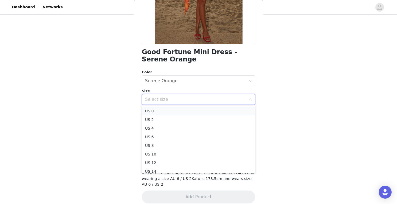
click at [192, 115] on li "US 0" at bounding box center [198, 111] width 113 height 9
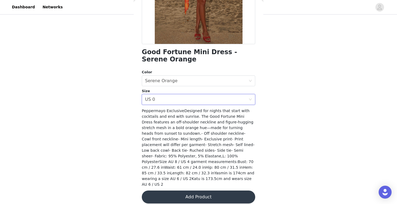
click at [189, 191] on button "Add Product" at bounding box center [198, 197] width 113 height 13
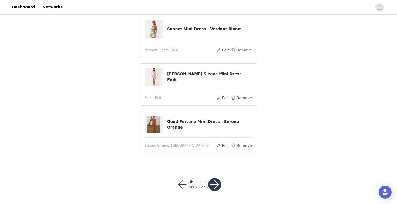
scroll to position [187, 0]
click at [214, 186] on button "button" at bounding box center [214, 185] width 13 height 13
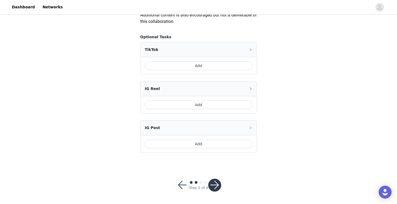
scroll to position [320, 0]
click at [207, 64] on button "Add" at bounding box center [198, 66] width 107 height 9
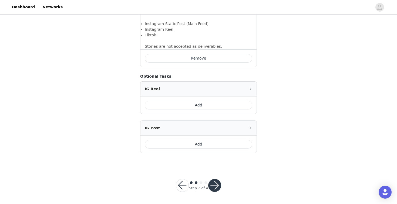
scroll to position [394, 0]
click at [213, 183] on button "button" at bounding box center [214, 185] width 13 height 13
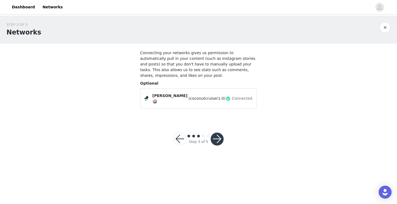
click at [219, 137] on button "button" at bounding box center [216, 139] width 13 height 13
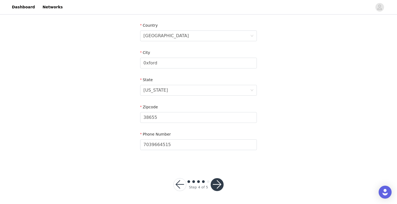
scroll to position [163, 0]
type input "113 Saucer Ln"
click at [215, 183] on button "button" at bounding box center [216, 185] width 13 height 13
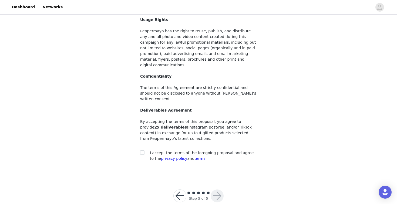
scroll to position [45, 0]
click at [143, 151] on input "checkbox" at bounding box center [142, 153] width 4 height 4
checkbox input "true"
click at [213, 190] on button "button" at bounding box center [216, 196] width 13 height 13
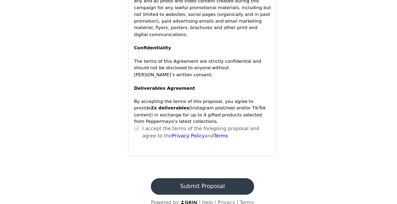
scroll to position [505, 0]
click at [158, 184] on button "Submit Proposal" at bounding box center [198, 190] width 81 height 13
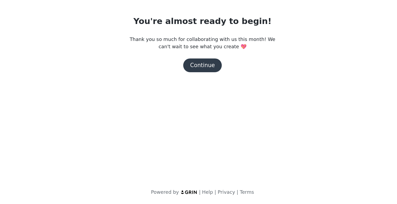
scroll to position [0, 0]
click at [183, 90] on button "Continue" at bounding box center [198, 95] width 30 height 11
